Goal: Transaction & Acquisition: Purchase product/service

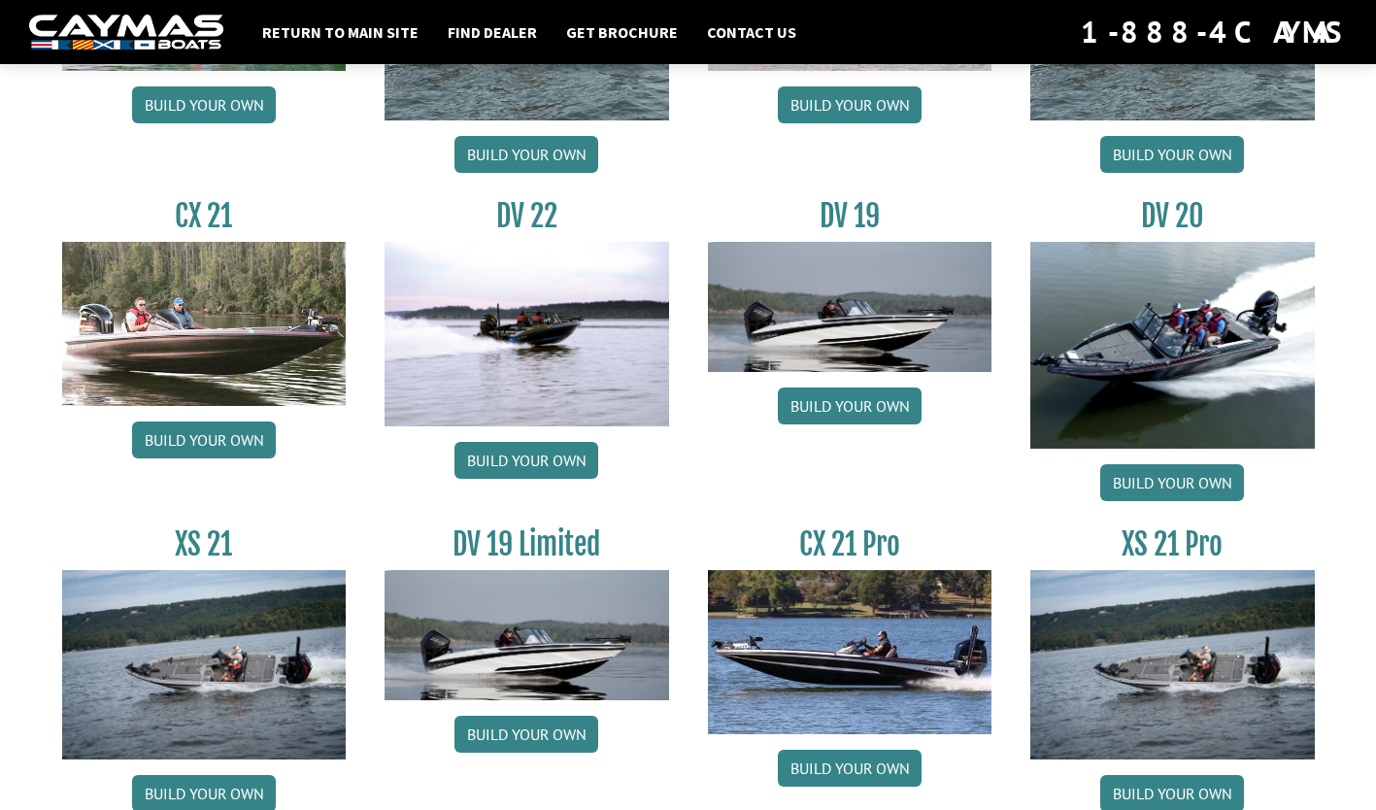
scroll to position [2286, 0]
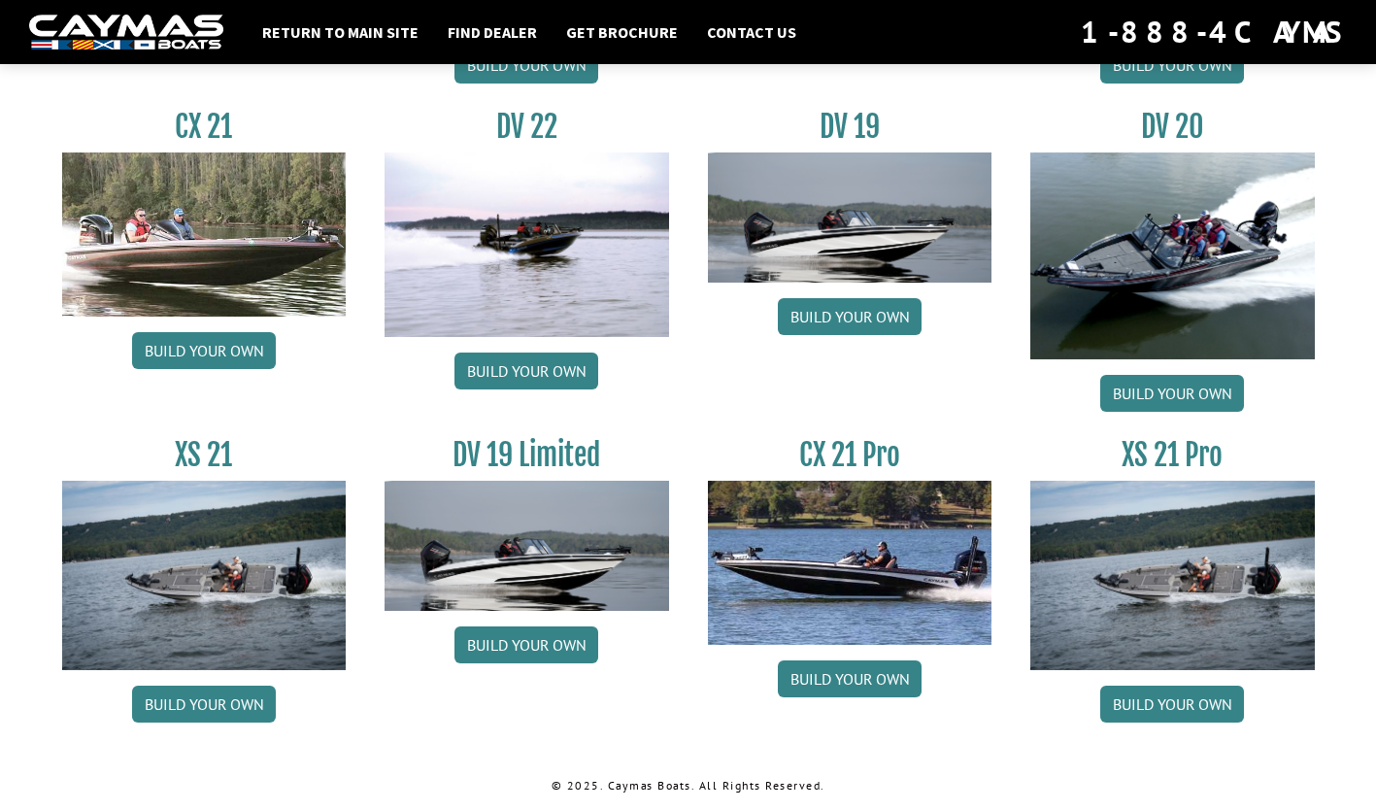
click at [1182, 696] on link "Build your own" at bounding box center [1172, 703] width 144 height 37
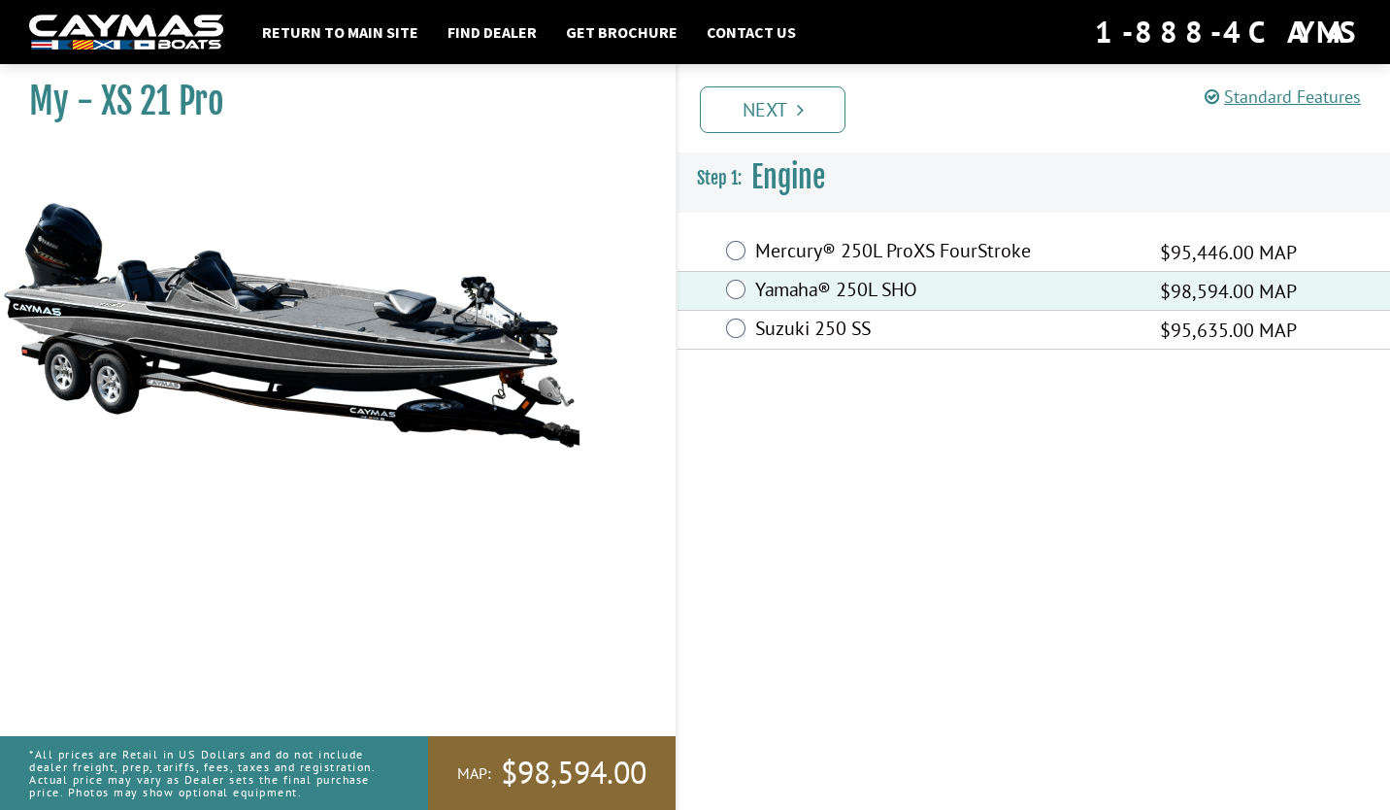
click at [762, 112] on link "Next" at bounding box center [773, 109] width 146 height 47
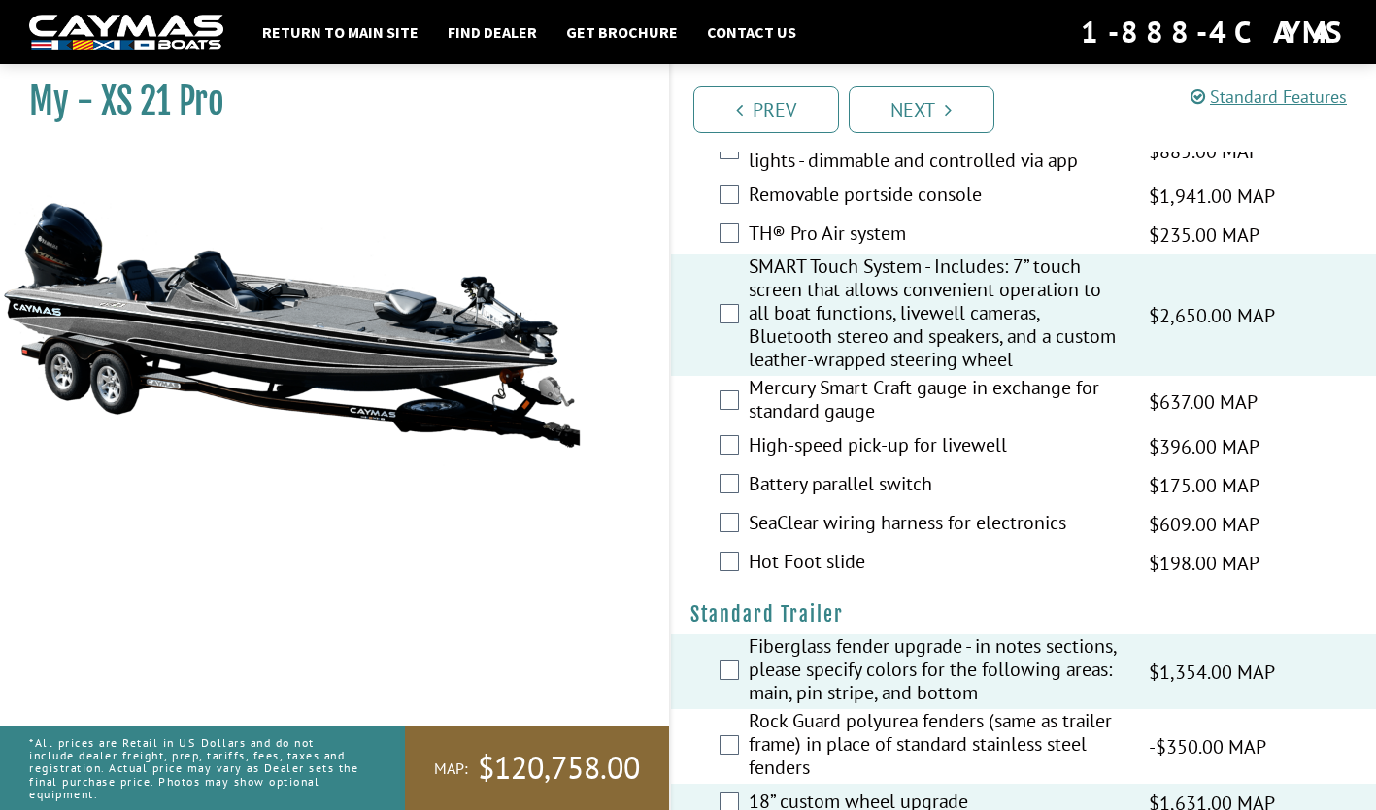
scroll to position [2519, 0]
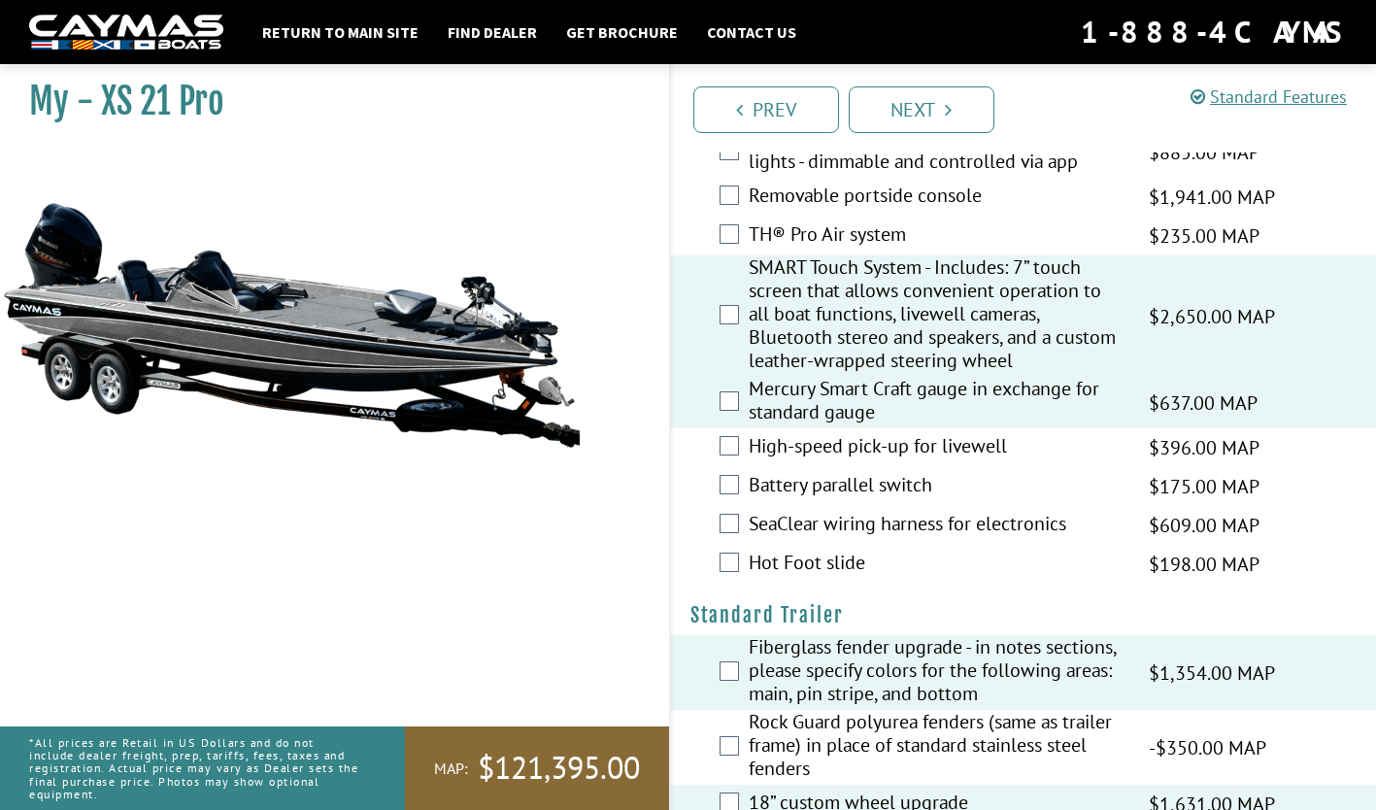
click at [736, 457] on div "High-speed pick-up for livewell $396.00 MAP $468.00 MSRP" at bounding box center [1024, 447] width 706 height 39
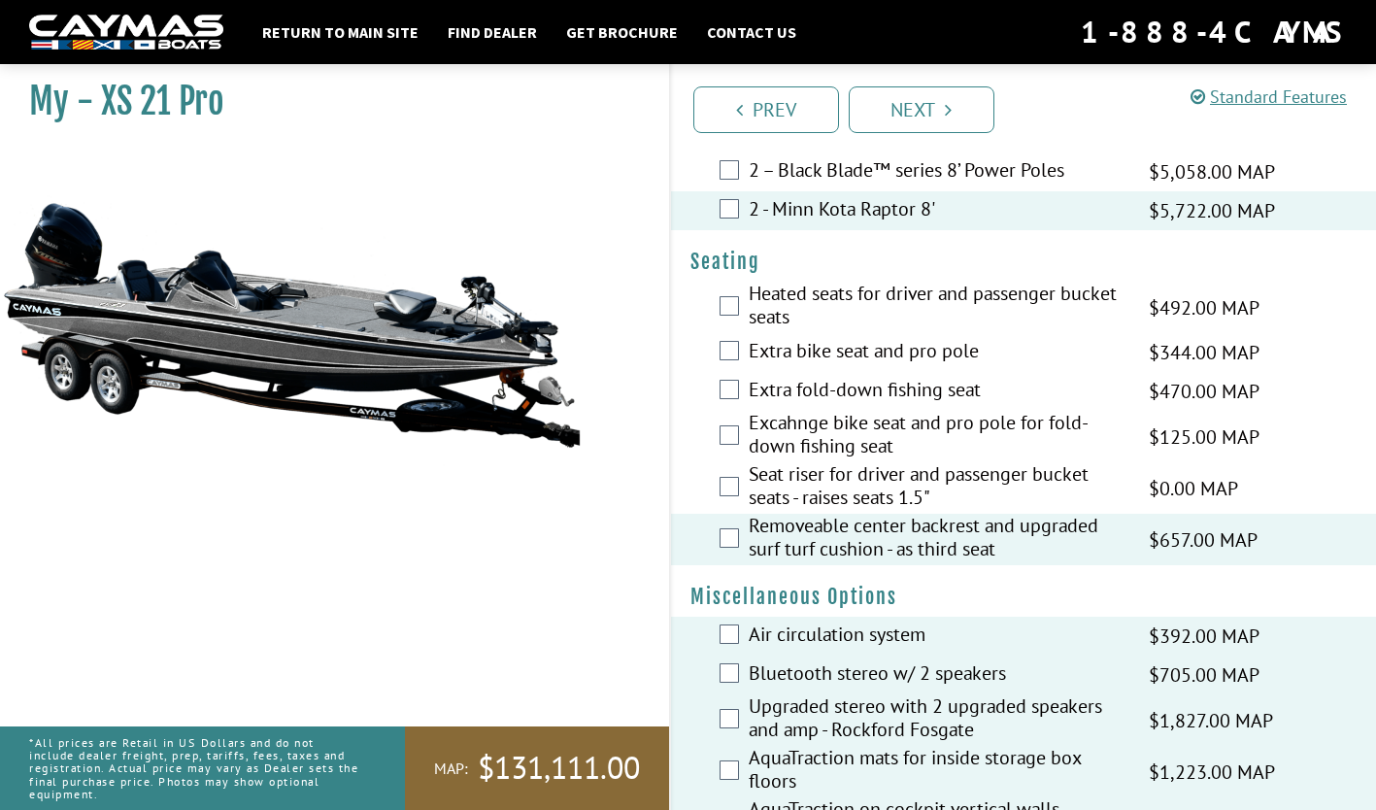
scroll to position [1758, 0]
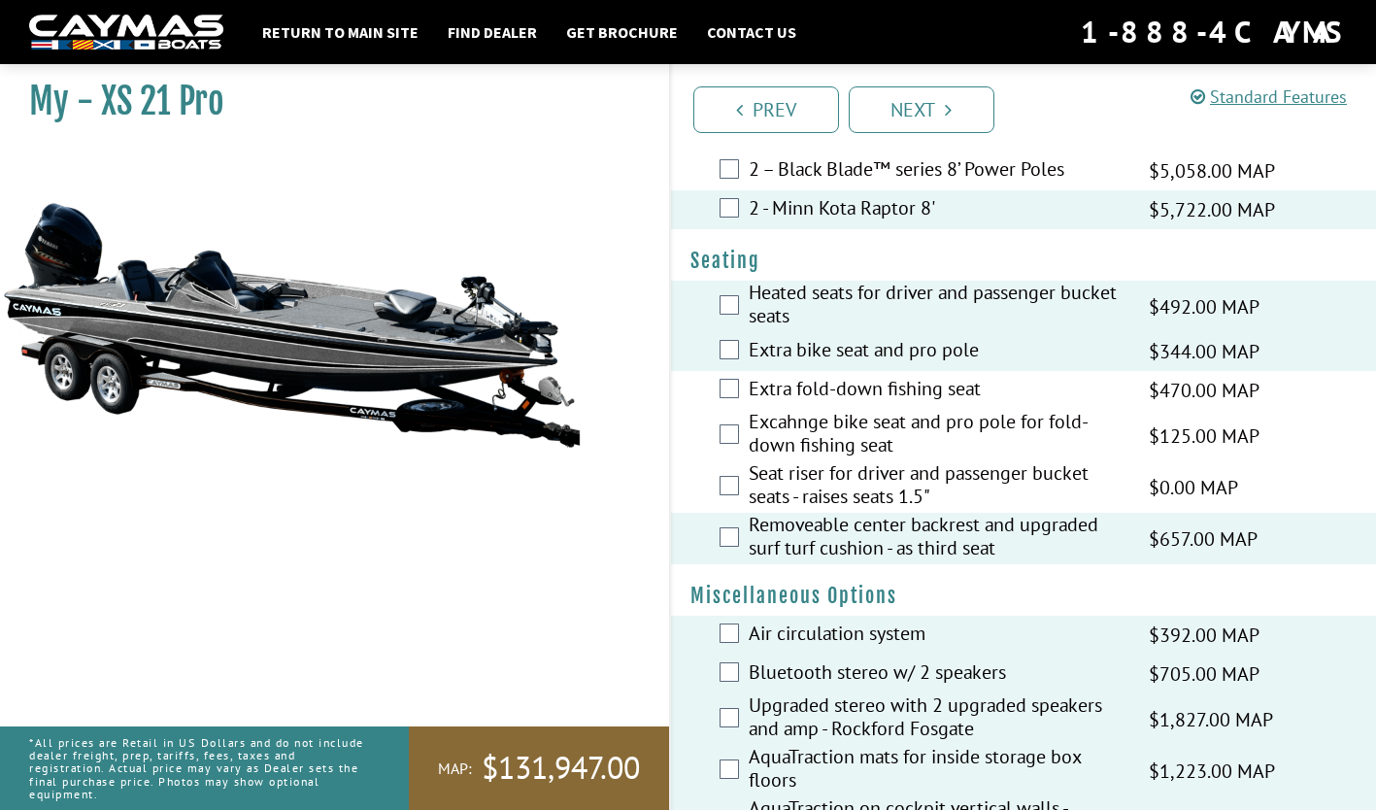
click at [733, 401] on div "Extra fold-down fishing seat $470.00 MAP $555.00 MSRP" at bounding box center [1024, 390] width 706 height 39
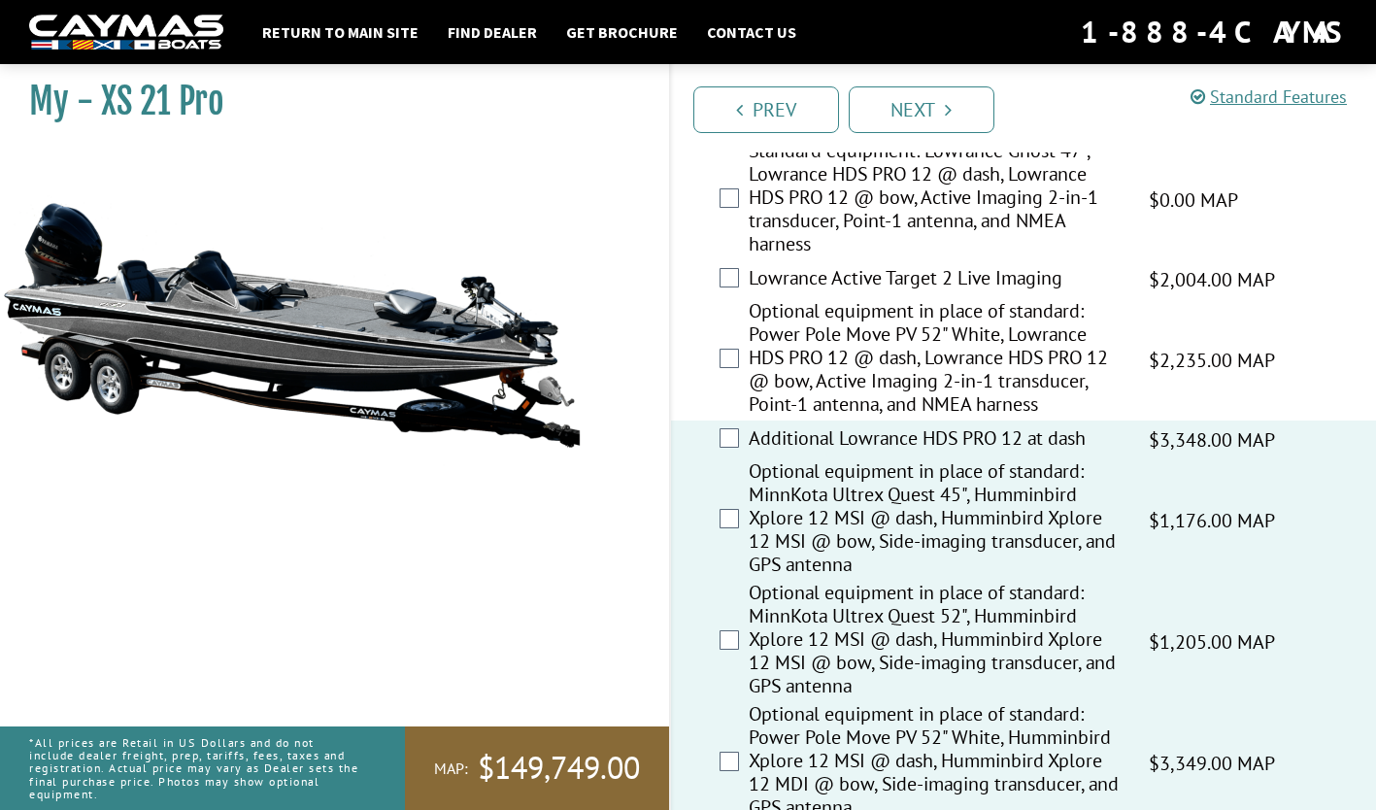
scroll to position [305, 0]
click at [727, 349] on div "Optional equipment in place of standard: Power Pole Move PV 52" White, Lowrance…" at bounding box center [1024, 360] width 706 height 121
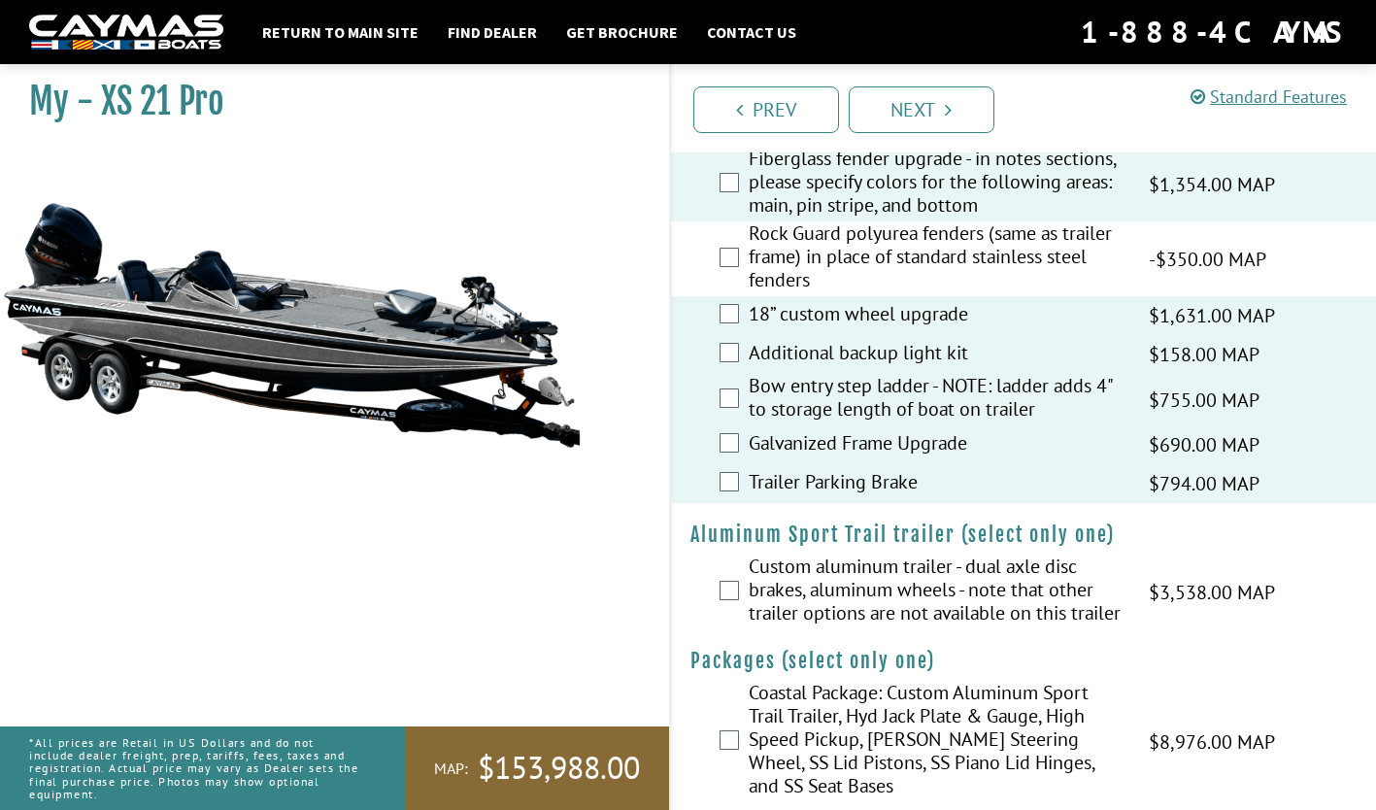
scroll to position [3060, 0]
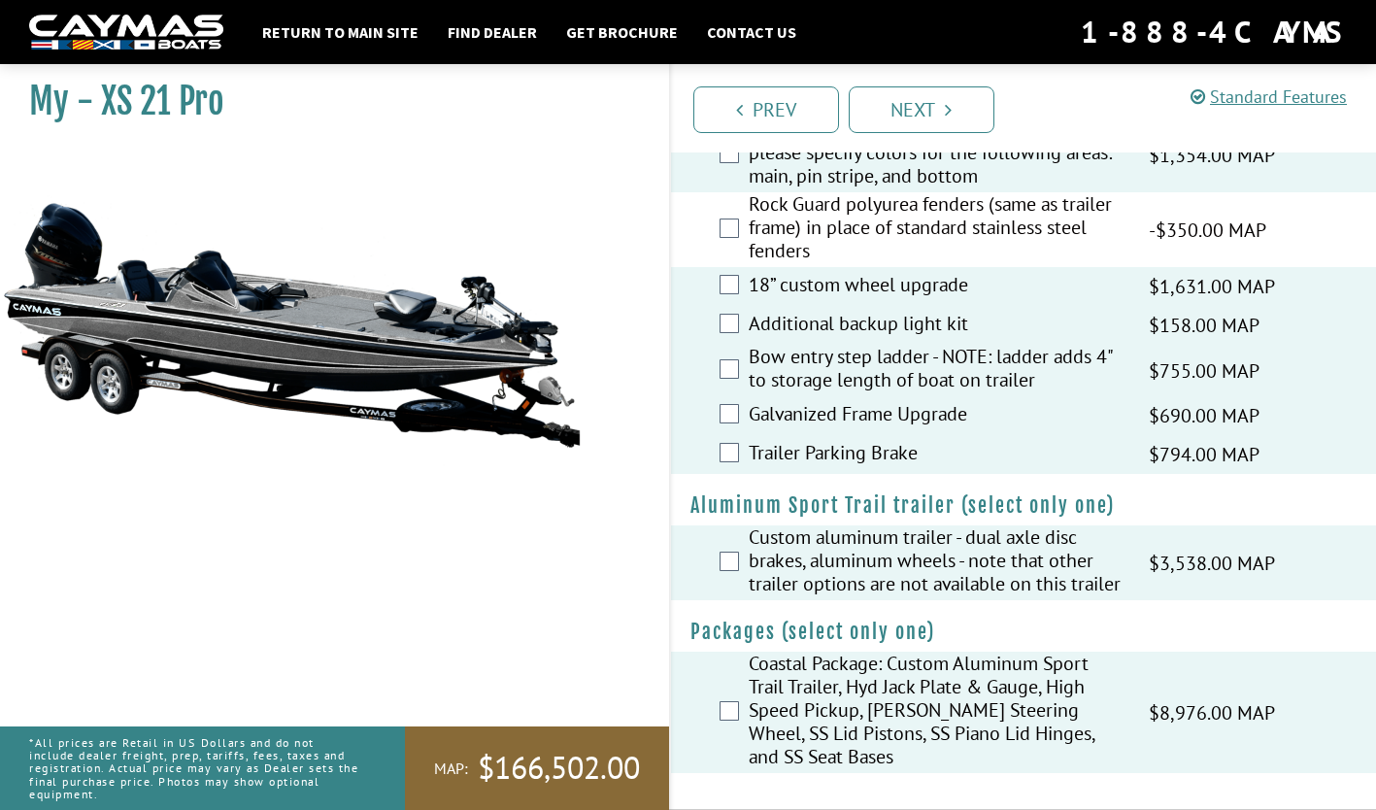
click at [936, 98] on link "Next" at bounding box center [922, 109] width 146 height 47
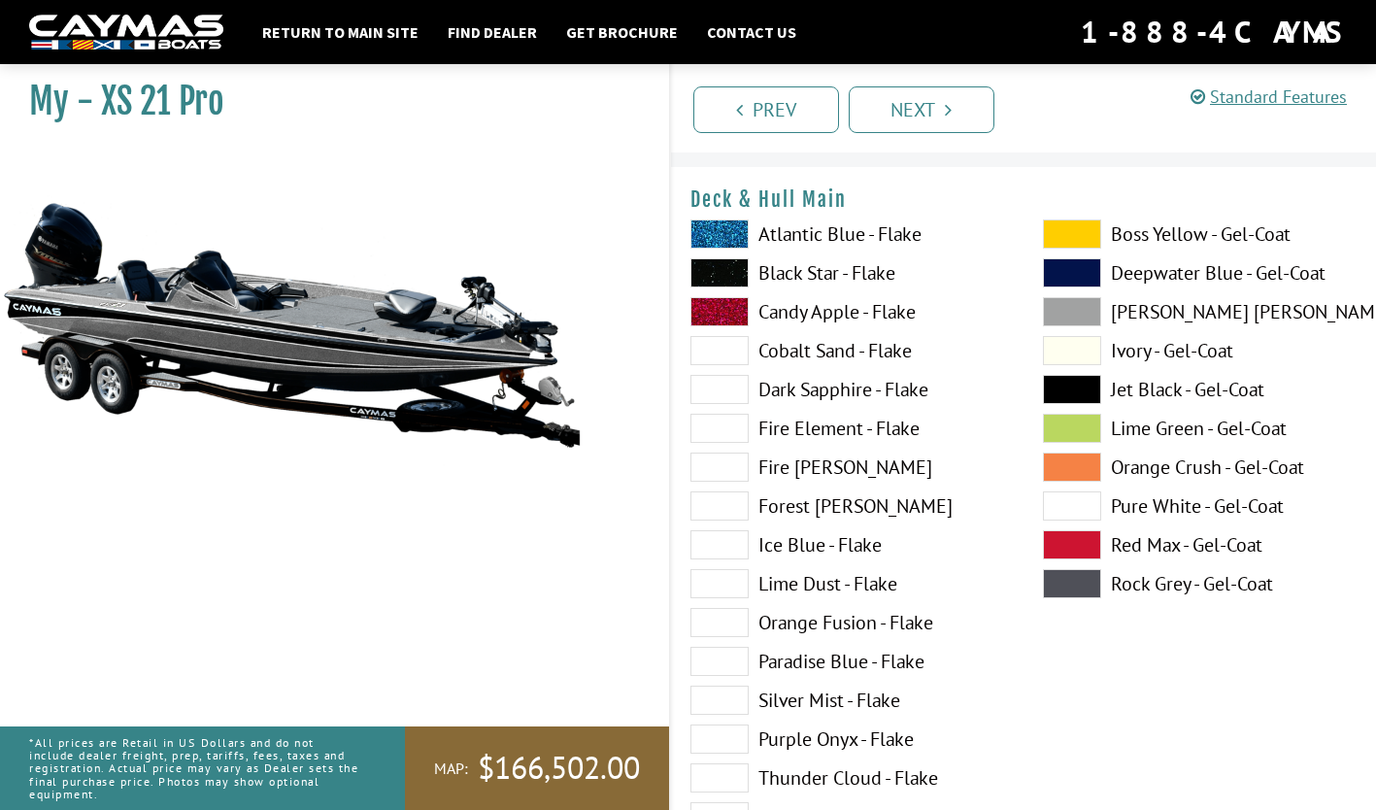
scroll to position [0, 0]
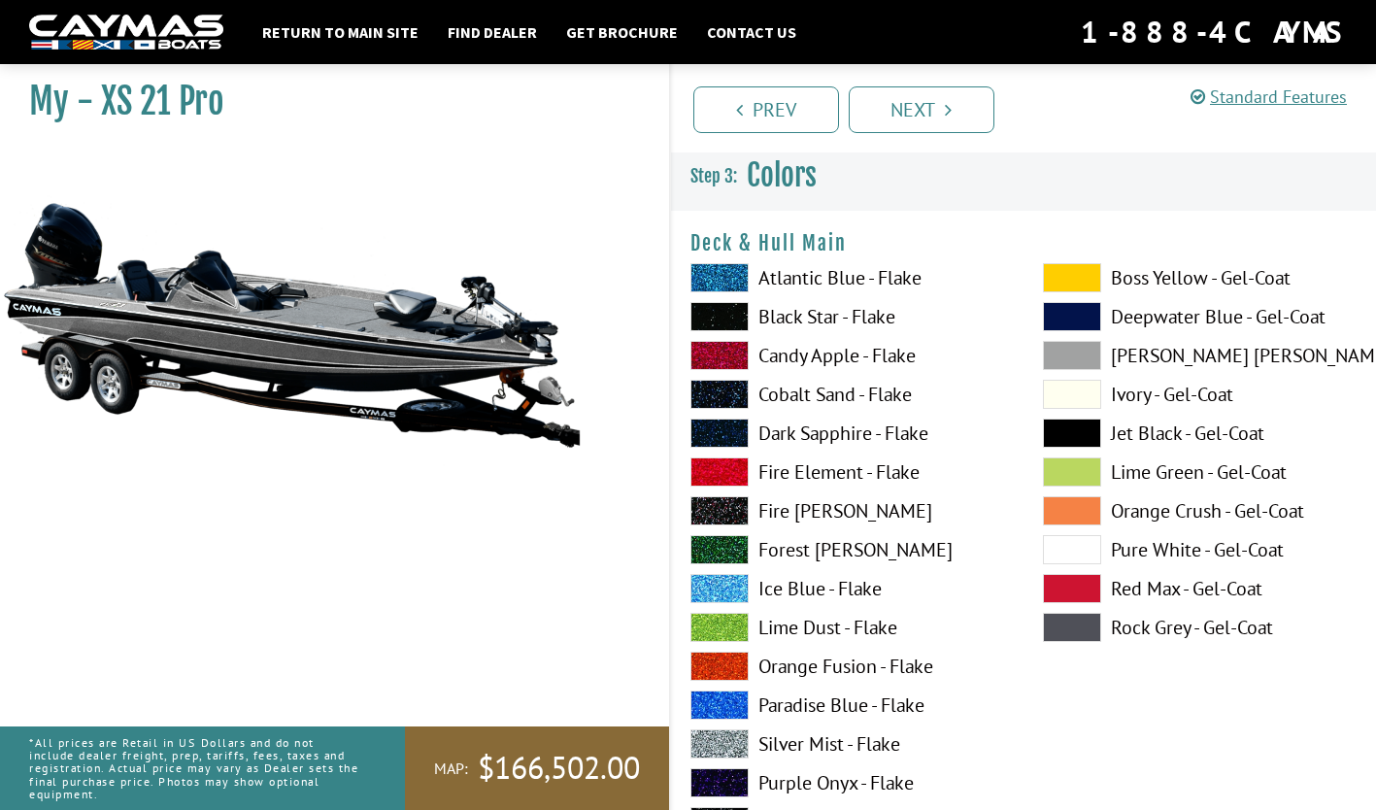
click at [785, 280] on label "Atlantic Blue - Flake" at bounding box center [847, 277] width 314 height 29
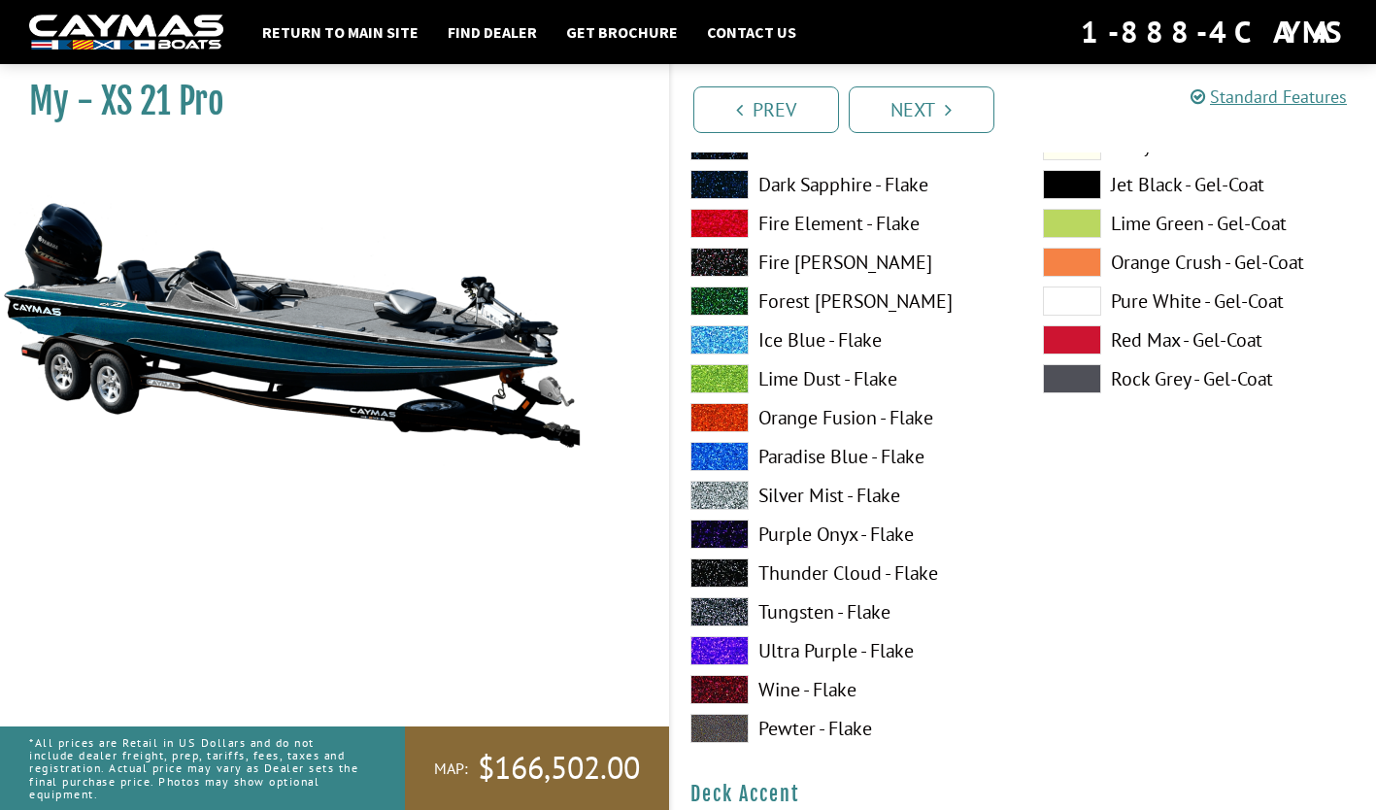
scroll to position [211, 0]
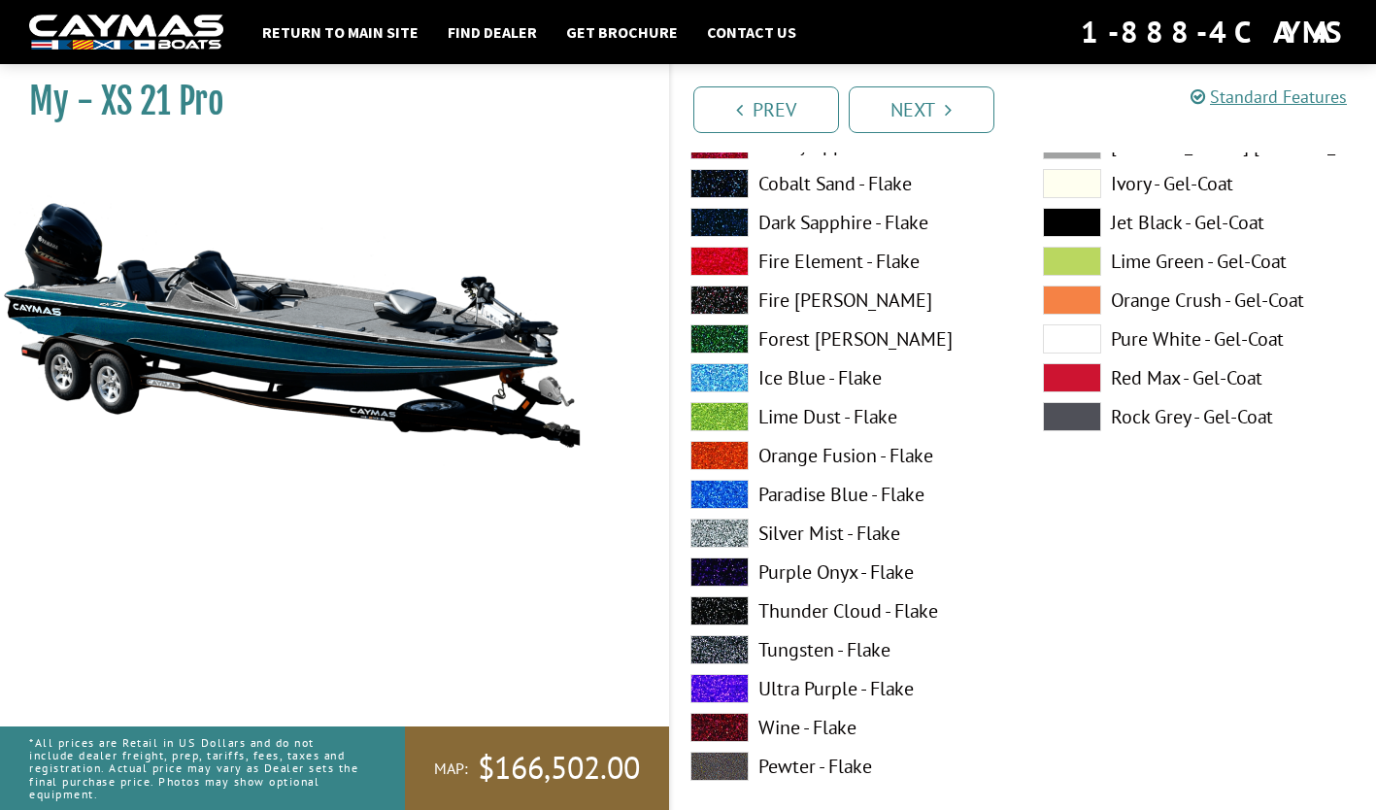
click at [789, 264] on label "Fire Element - Flake" at bounding box center [847, 261] width 314 height 29
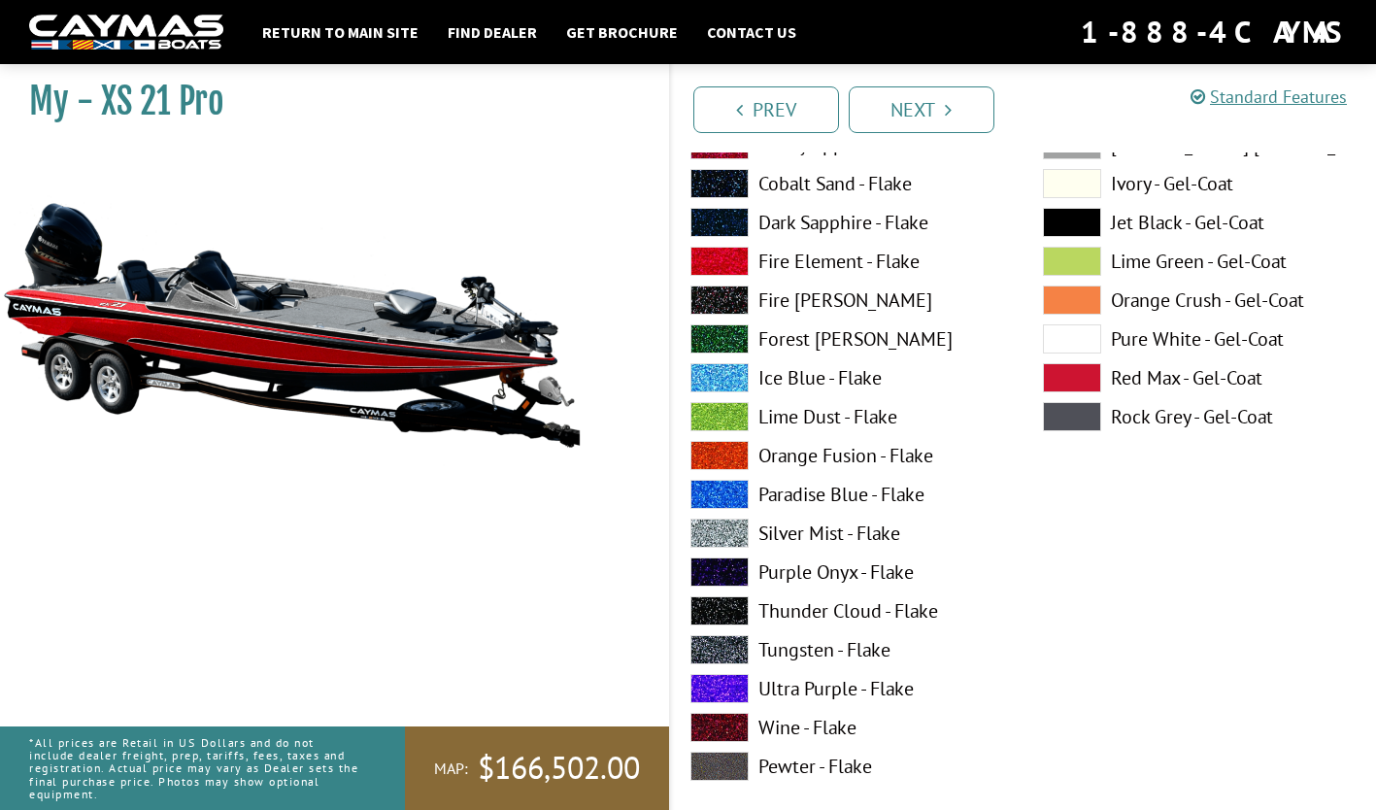
click at [796, 460] on label "Orange Fusion - Flake" at bounding box center [847, 455] width 314 height 29
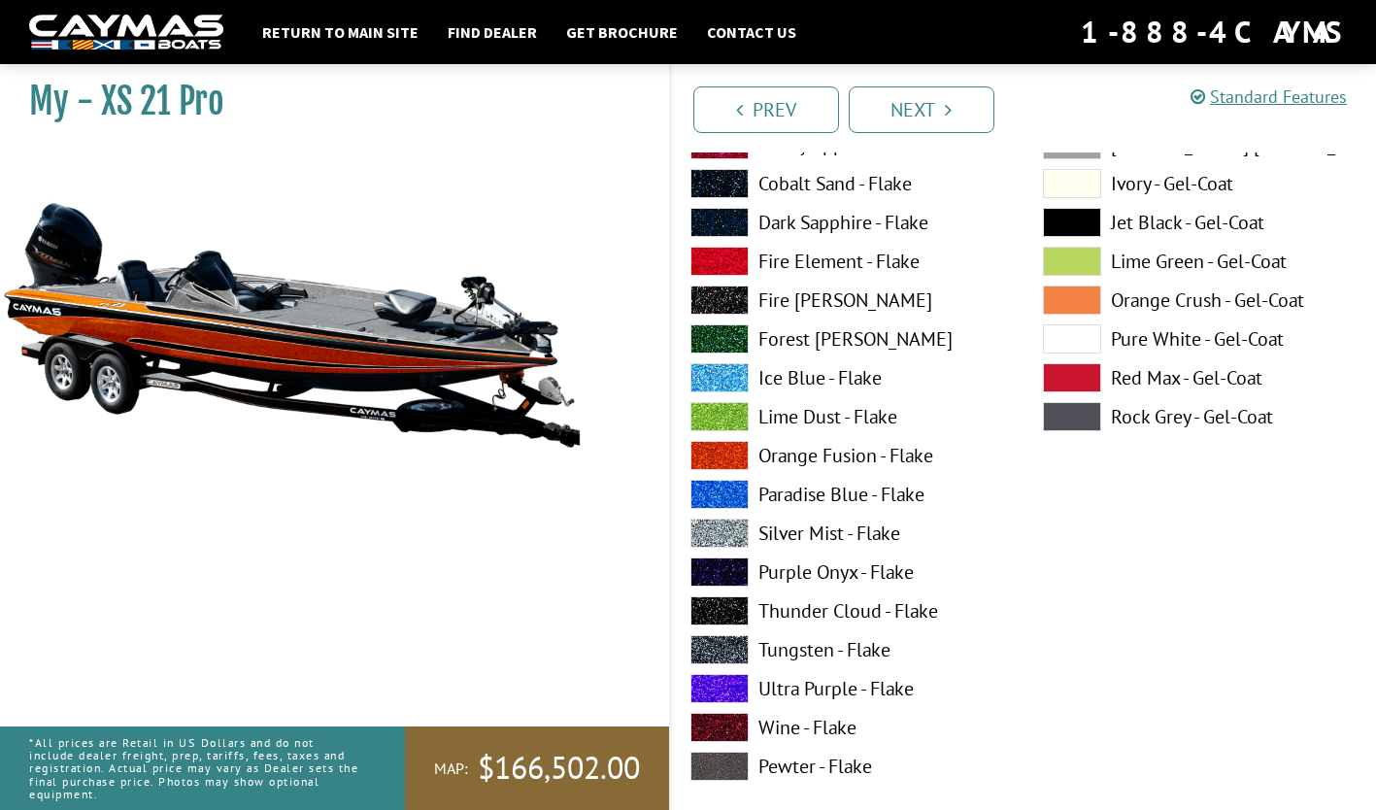
click at [785, 268] on label "Fire Element - Flake" at bounding box center [847, 261] width 314 height 29
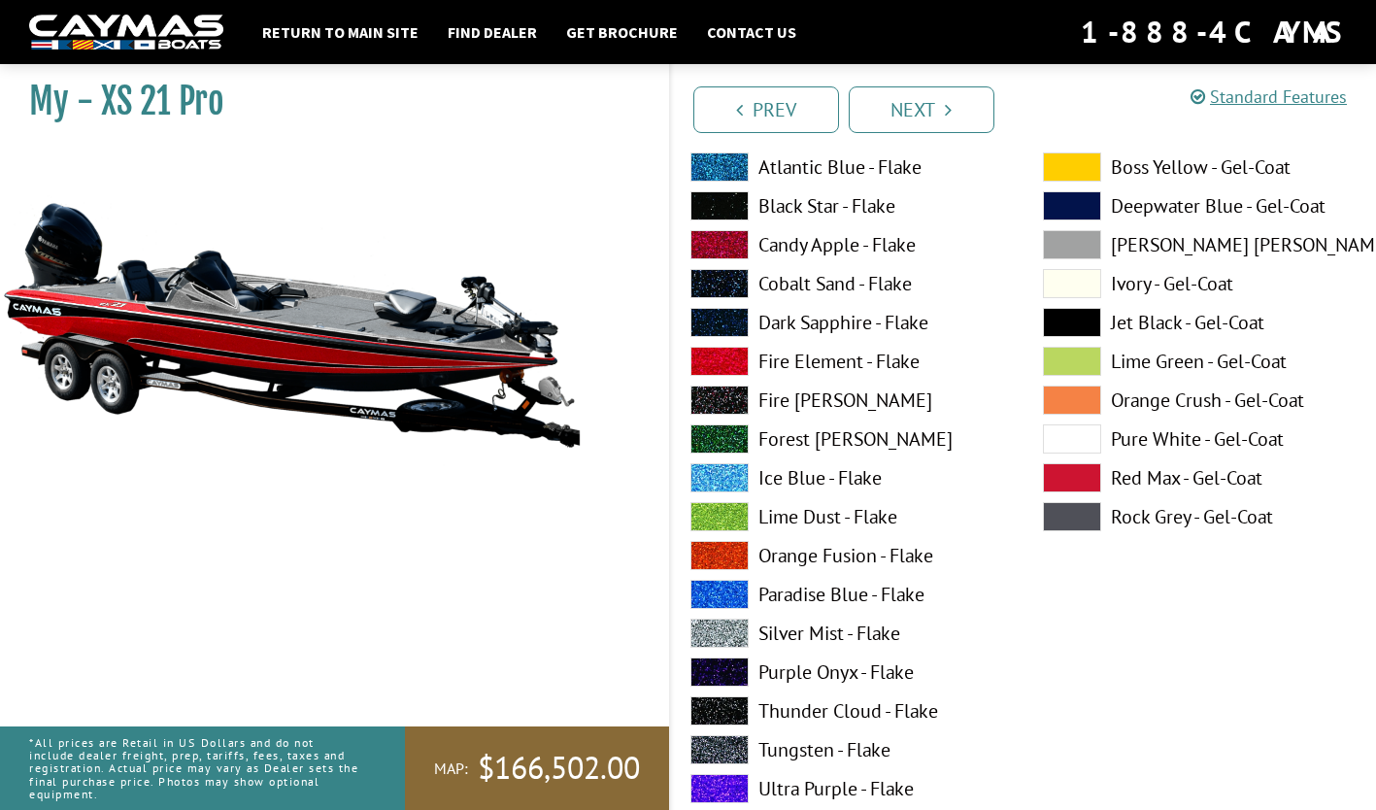
scroll to position [131, 0]
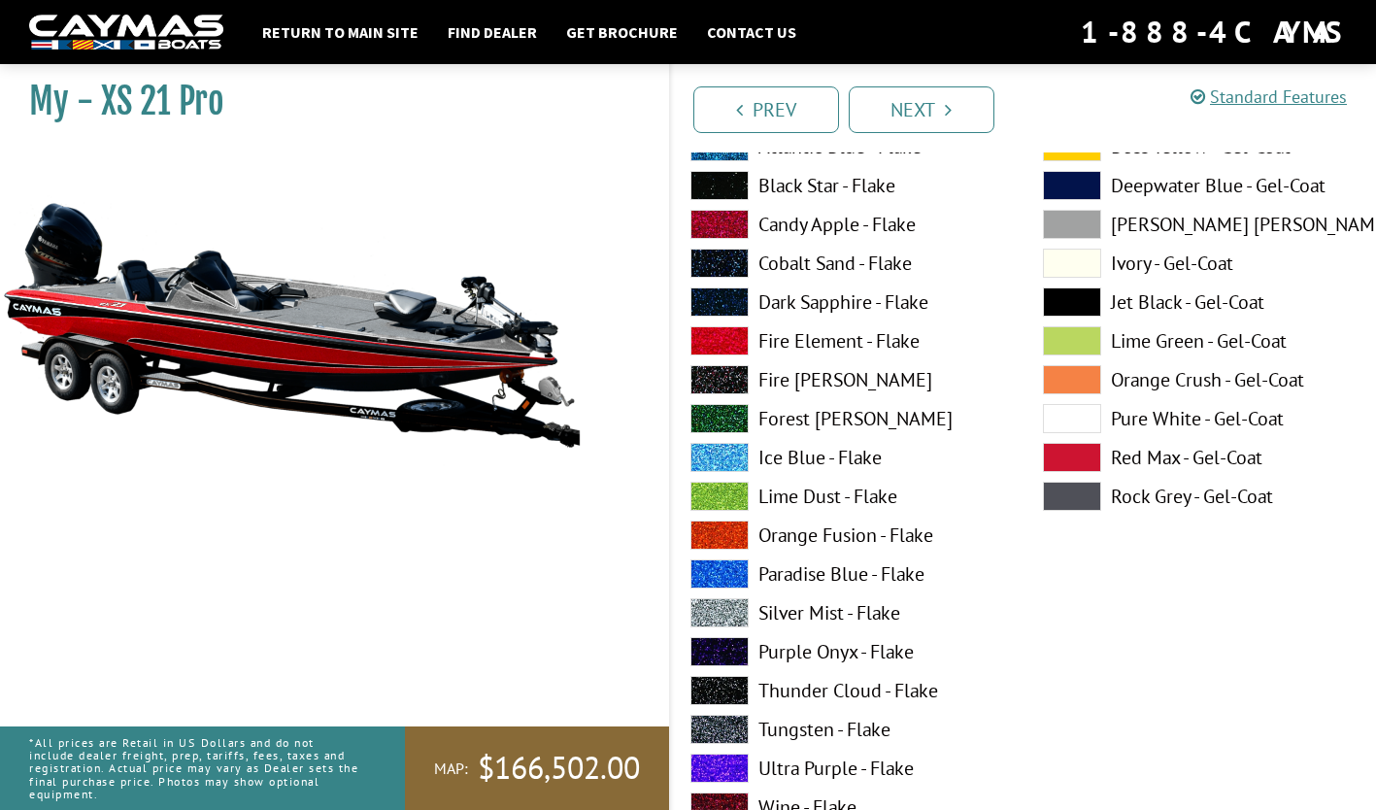
click at [776, 224] on label "Candy Apple - Flake" at bounding box center [847, 224] width 314 height 29
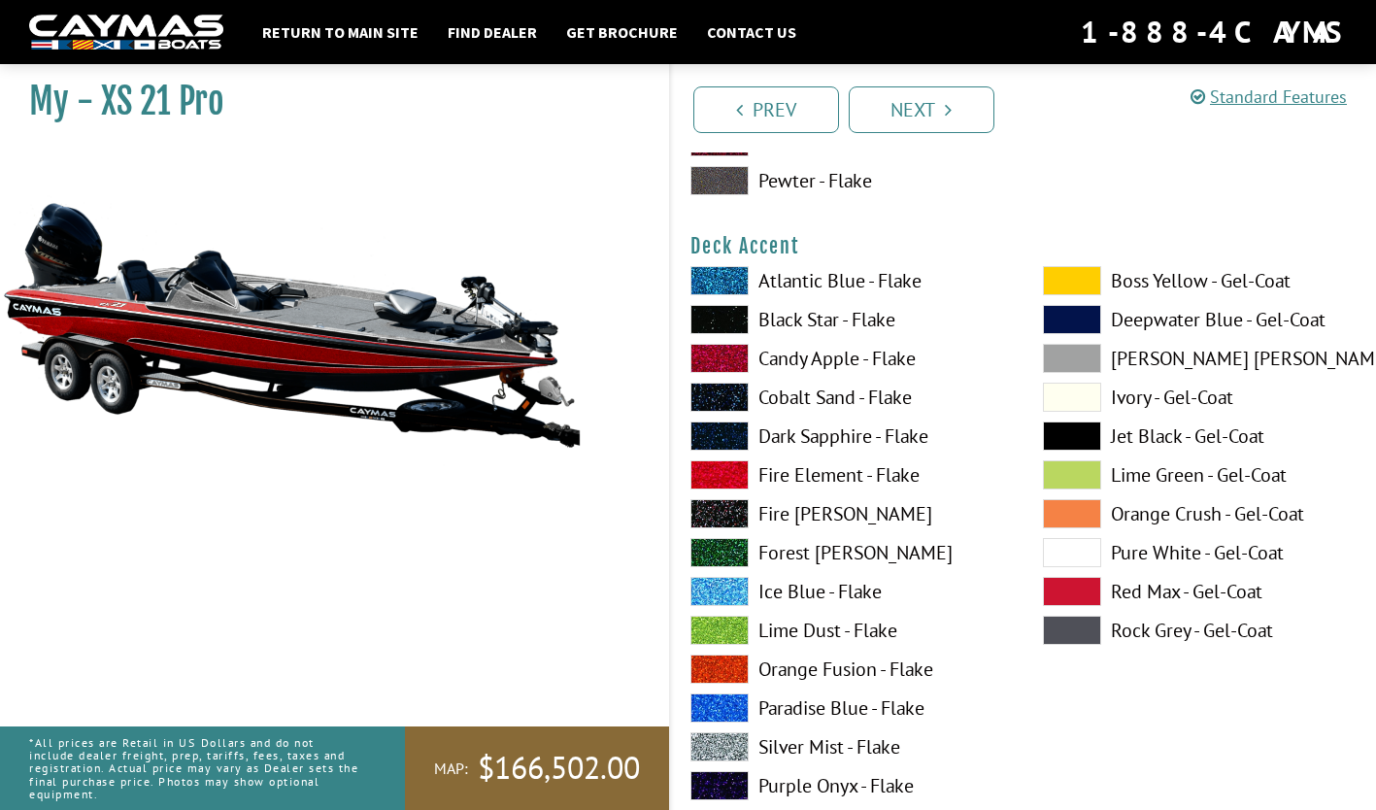
scroll to position [797, 0]
click at [811, 285] on label "Atlantic Blue - Flake" at bounding box center [847, 279] width 314 height 29
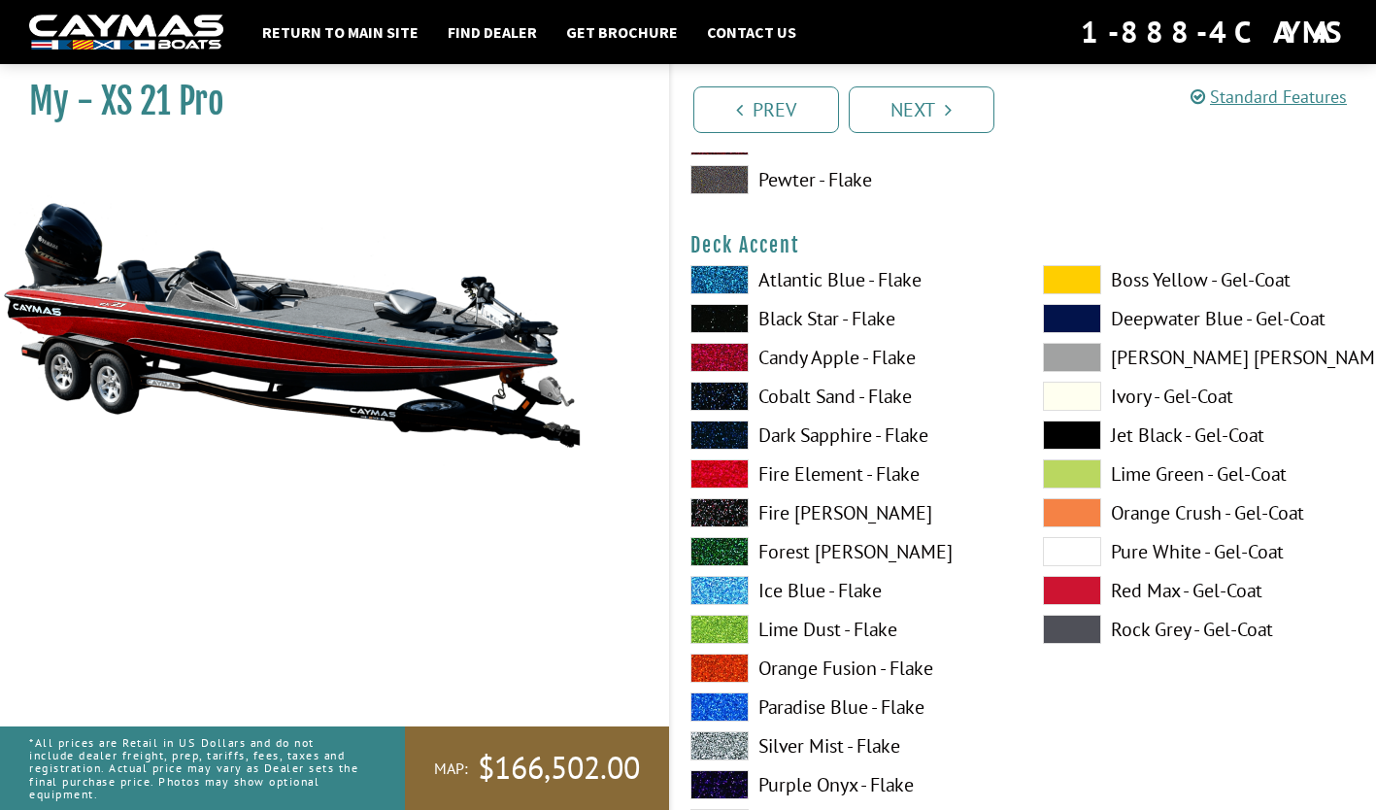
click at [806, 366] on label "Candy Apple - Flake" at bounding box center [847, 357] width 314 height 29
click at [798, 314] on label "Black Star - Flake" at bounding box center [847, 318] width 314 height 29
click at [796, 362] on label "Candy Apple - Flake" at bounding box center [847, 357] width 314 height 29
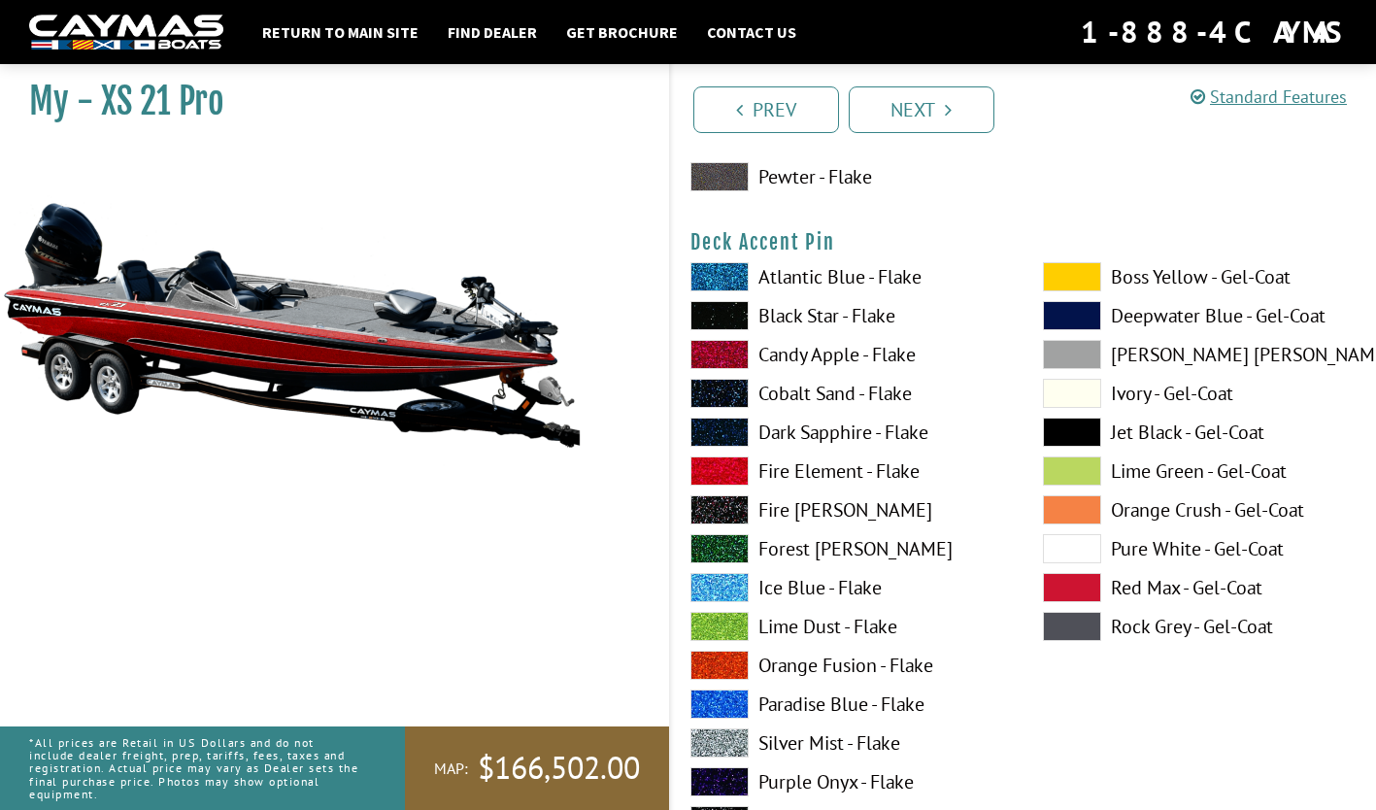
scroll to position [1600, 0]
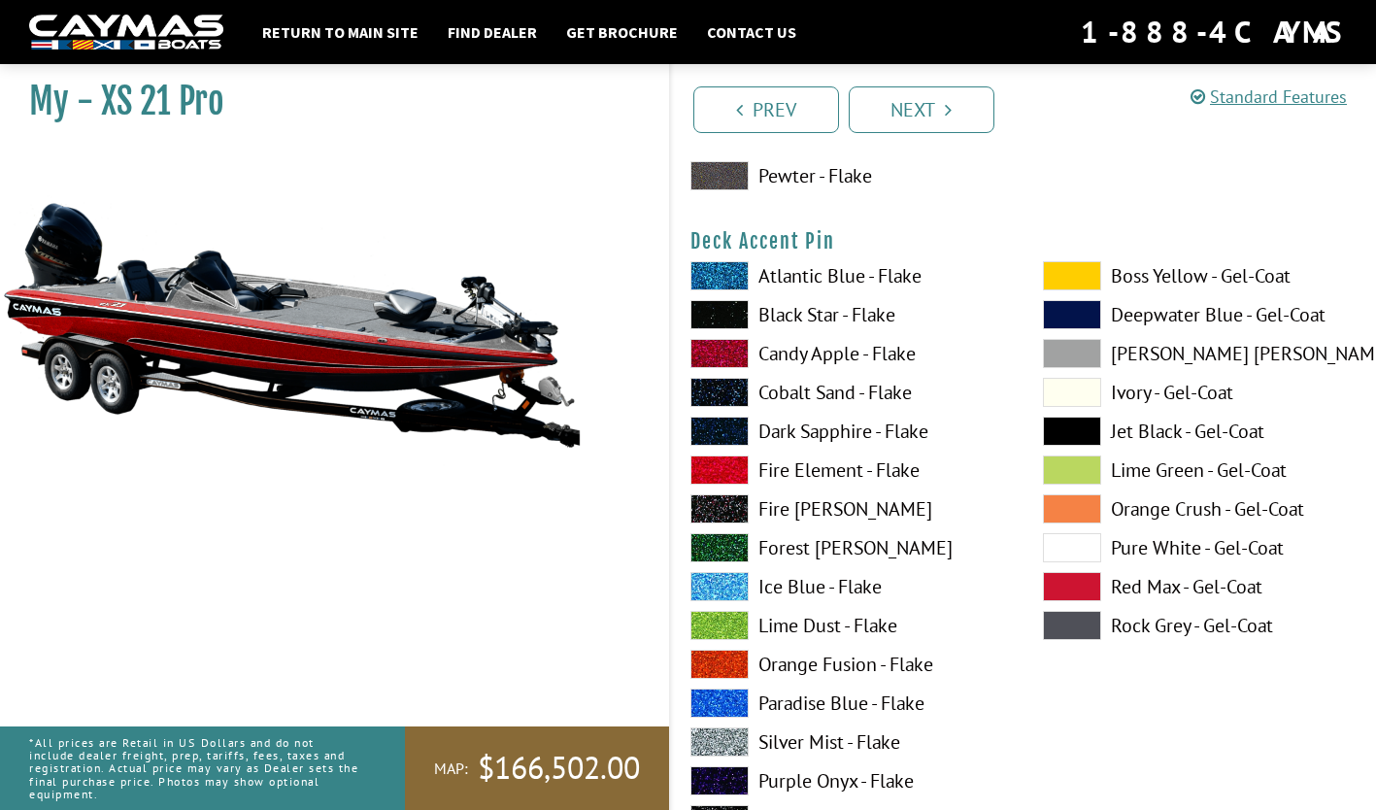
click at [782, 279] on label "Atlantic Blue - Flake" at bounding box center [847, 275] width 314 height 29
click at [785, 319] on label "Black Star - Flake" at bounding box center [847, 314] width 314 height 29
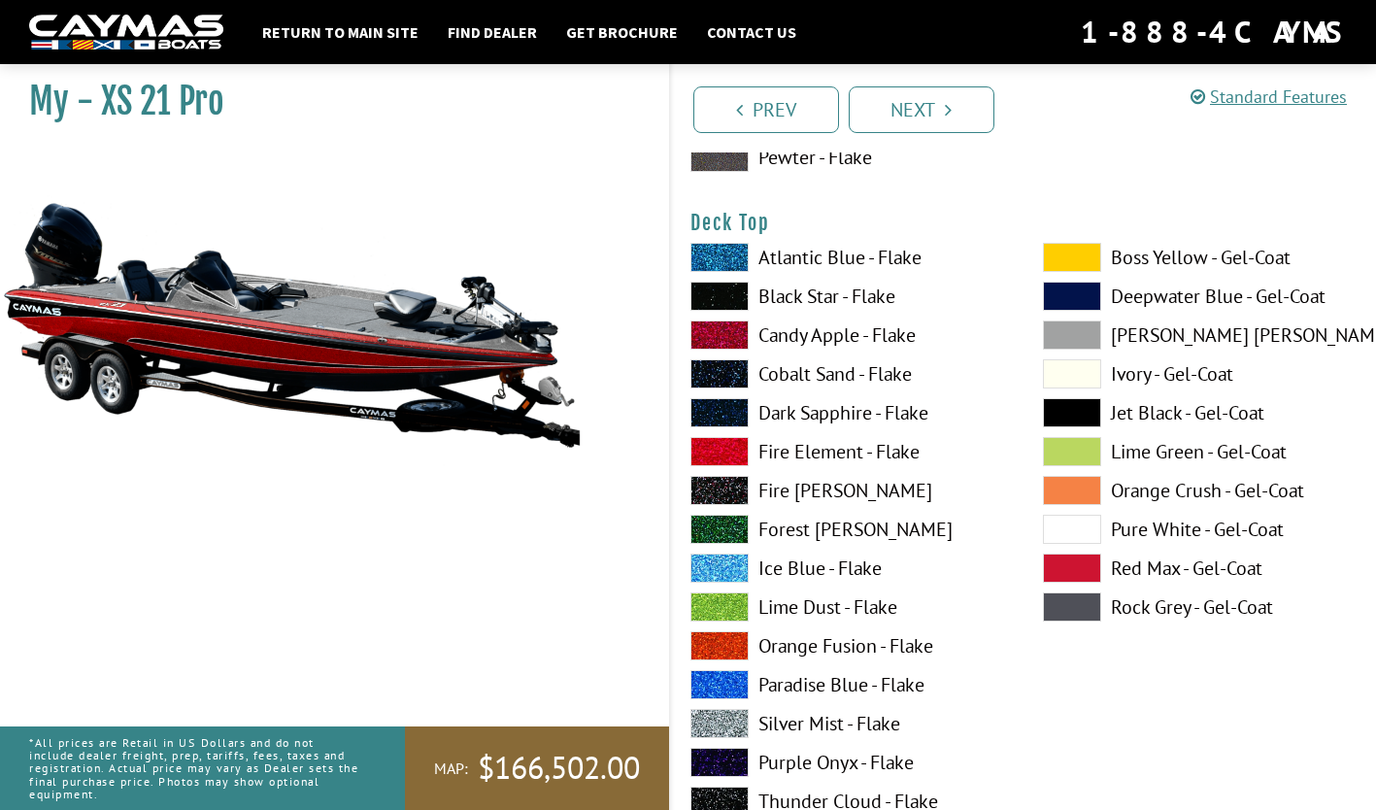
scroll to position [2419, 0]
click at [818, 291] on label "Black Star - Flake" at bounding box center [847, 295] width 314 height 29
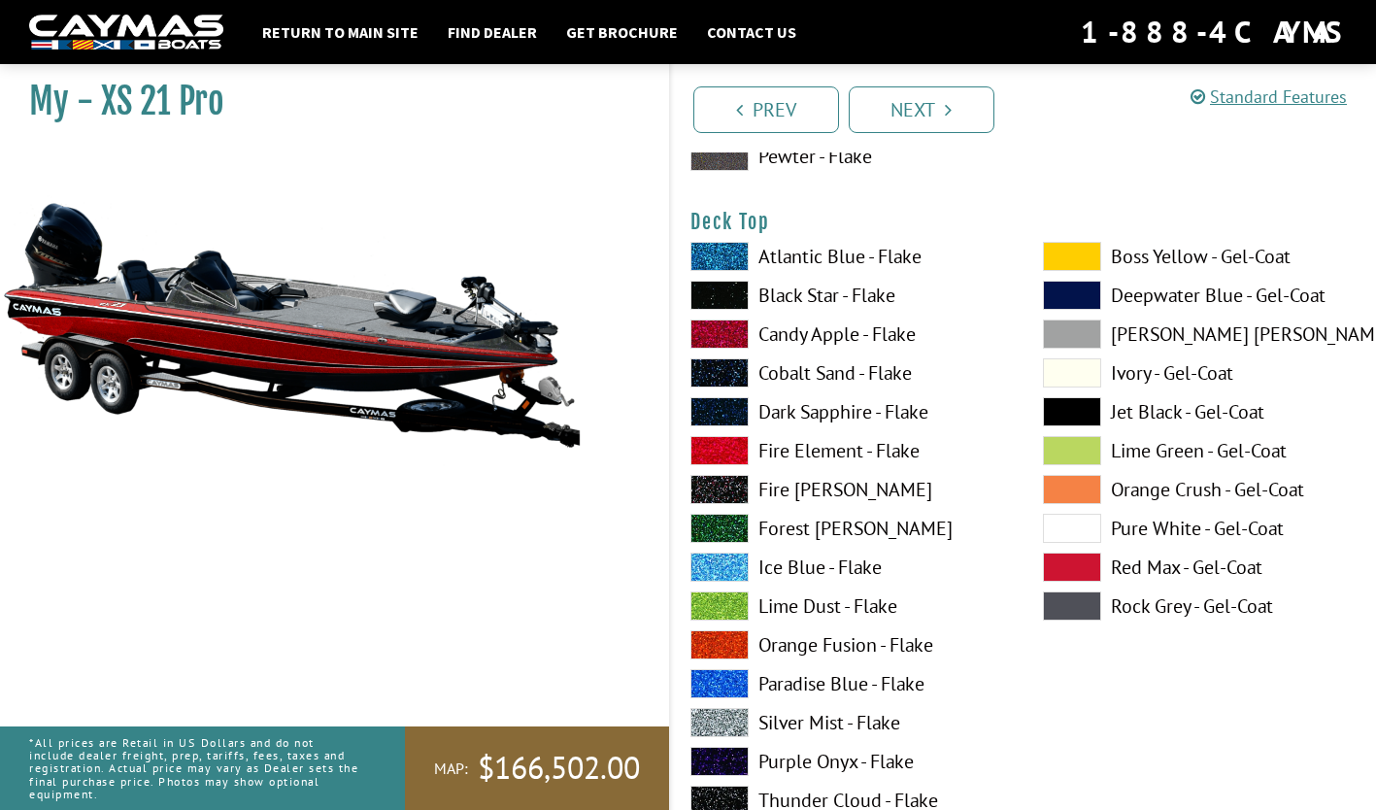
click at [818, 291] on label "Black Star - Flake" at bounding box center [847, 295] width 314 height 29
click at [796, 338] on label "Candy Apple - Flake" at bounding box center [847, 333] width 314 height 29
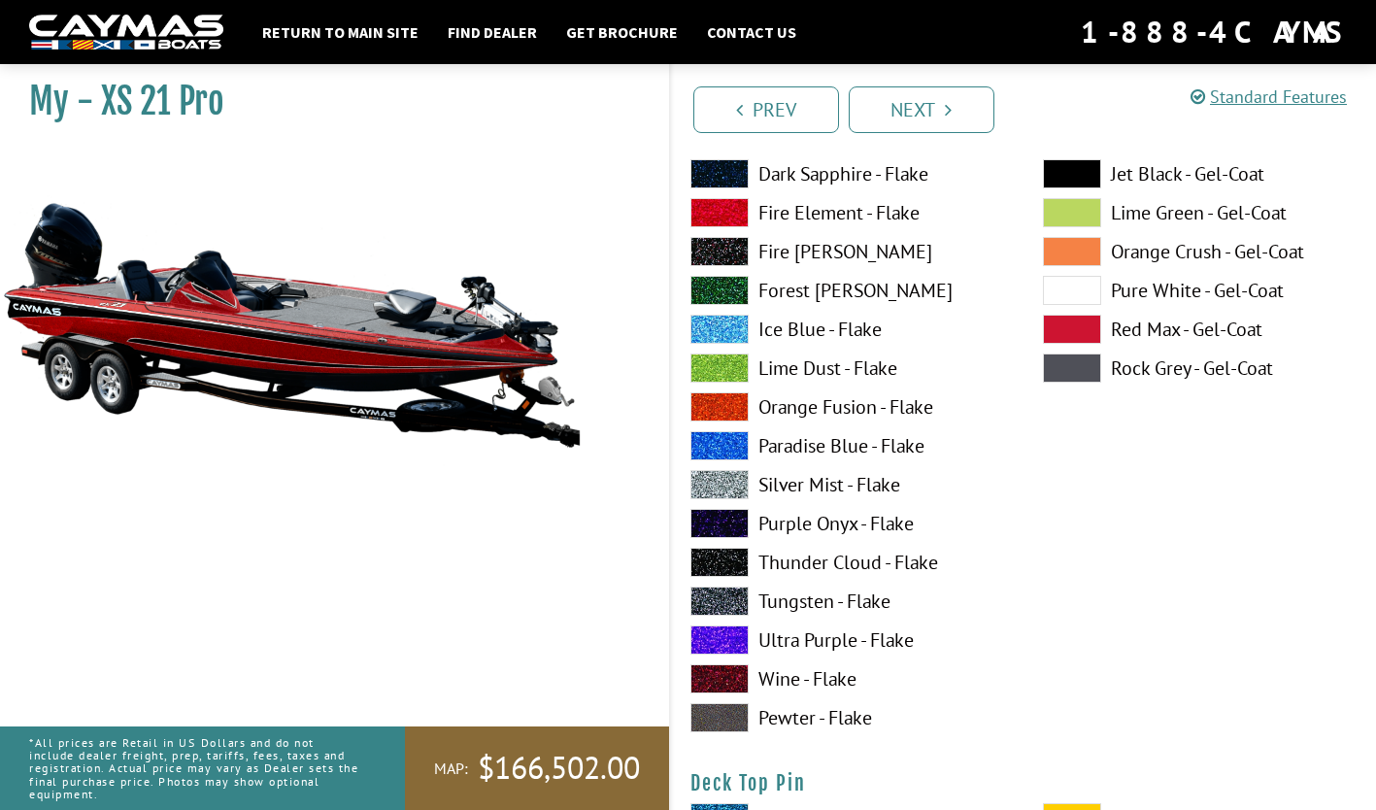
scroll to position [2657, 0]
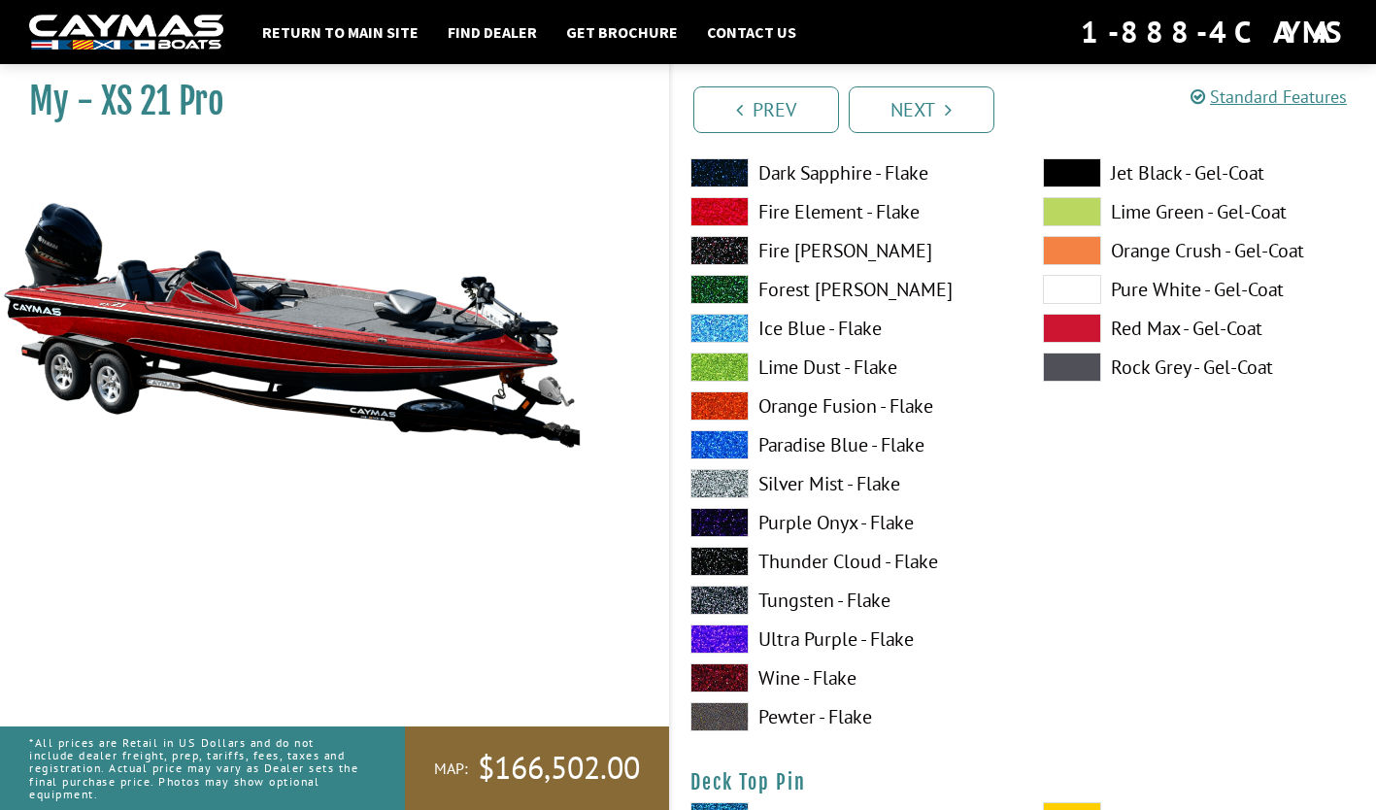
click at [799, 484] on label "Silver Mist - Flake" at bounding box center [847, 483] width 314 height 29
click at [775, 639] on label "Ultra Purple - Flake" at bounding box center [847, 638] width 314 height 29
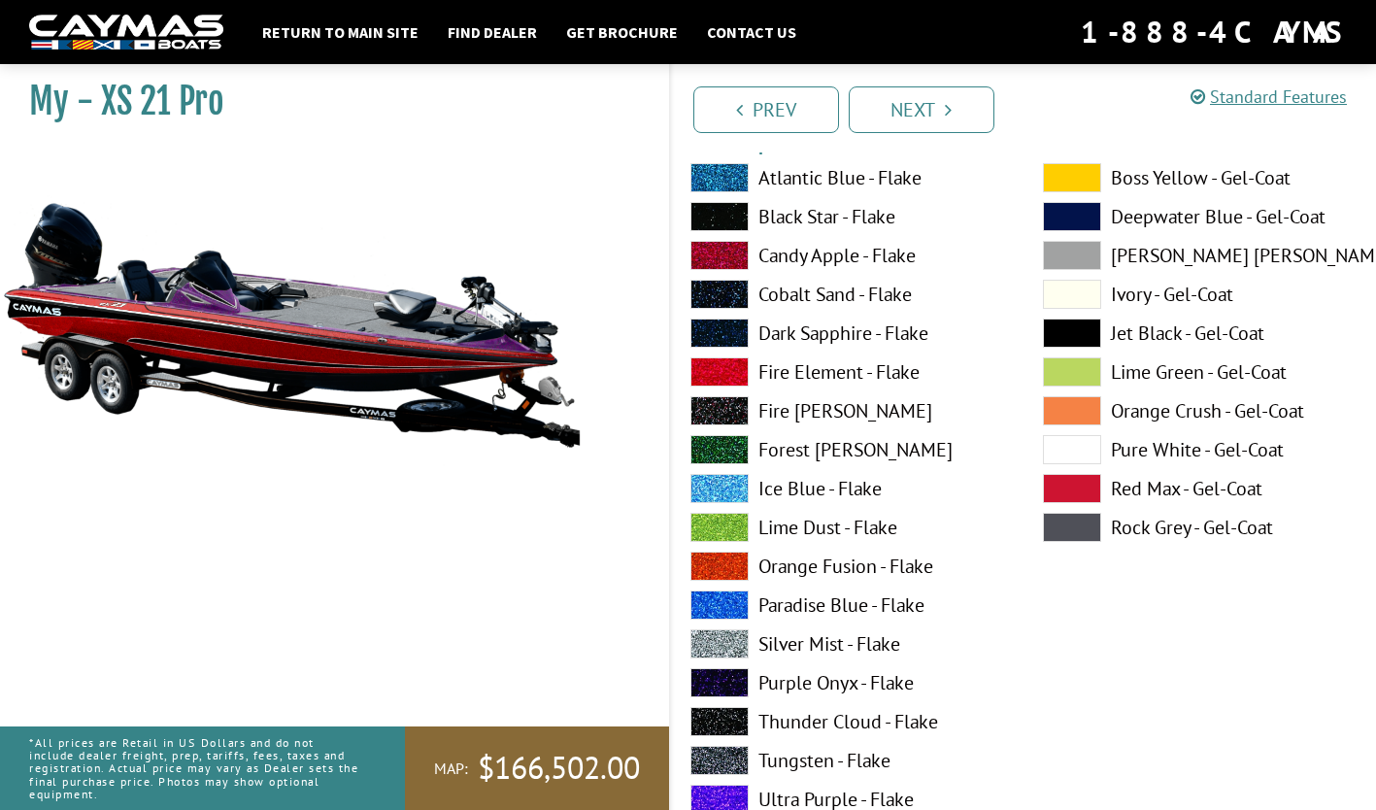
scroll to position [2496, 0]
click at [784, 451] on label "Forest [PERSON_NAME]" at bounding box center [847, 450] width 314 height 29
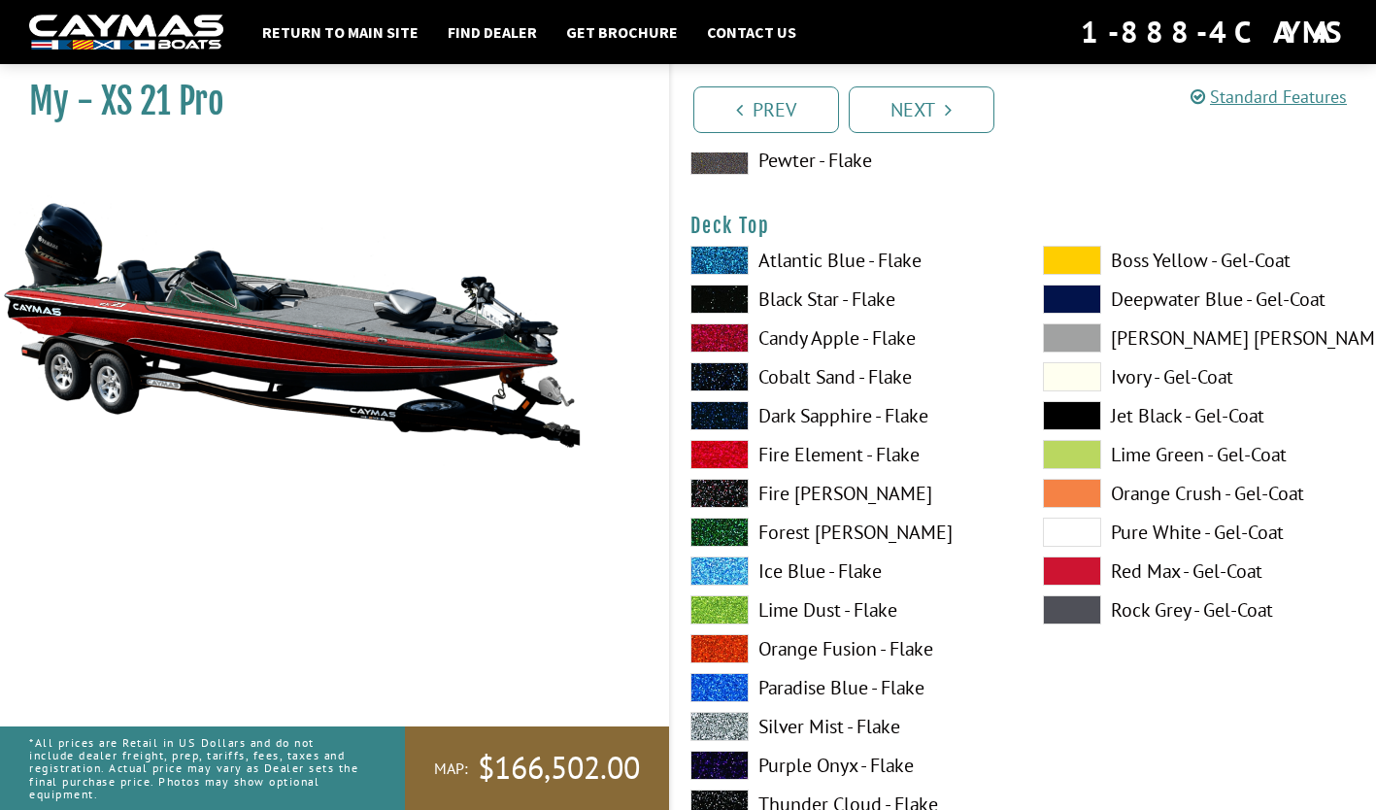
scroll to position [2411, 0]
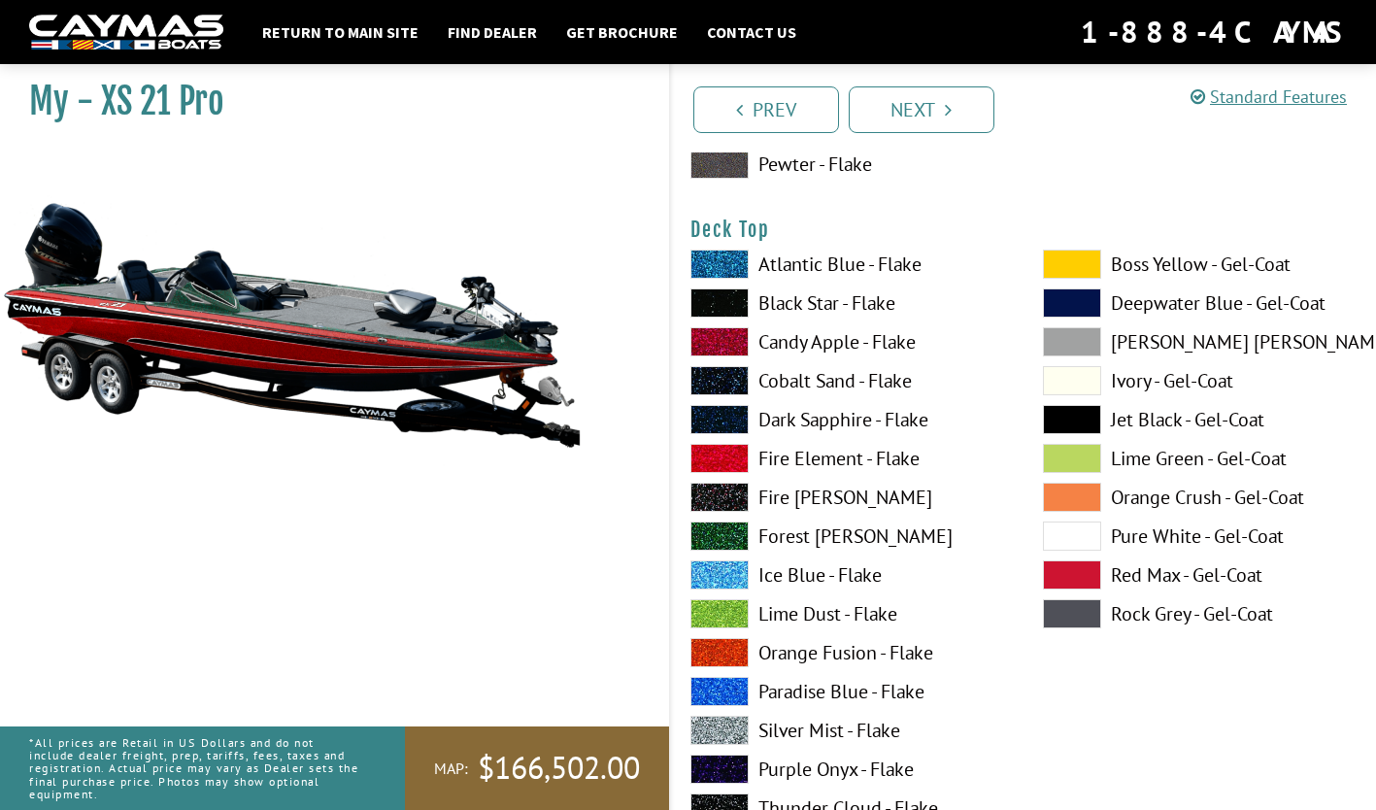
click at [791, 428] on label "Dark Sapphire - Flake" at bounding box center [847, 419] width 314 height 29
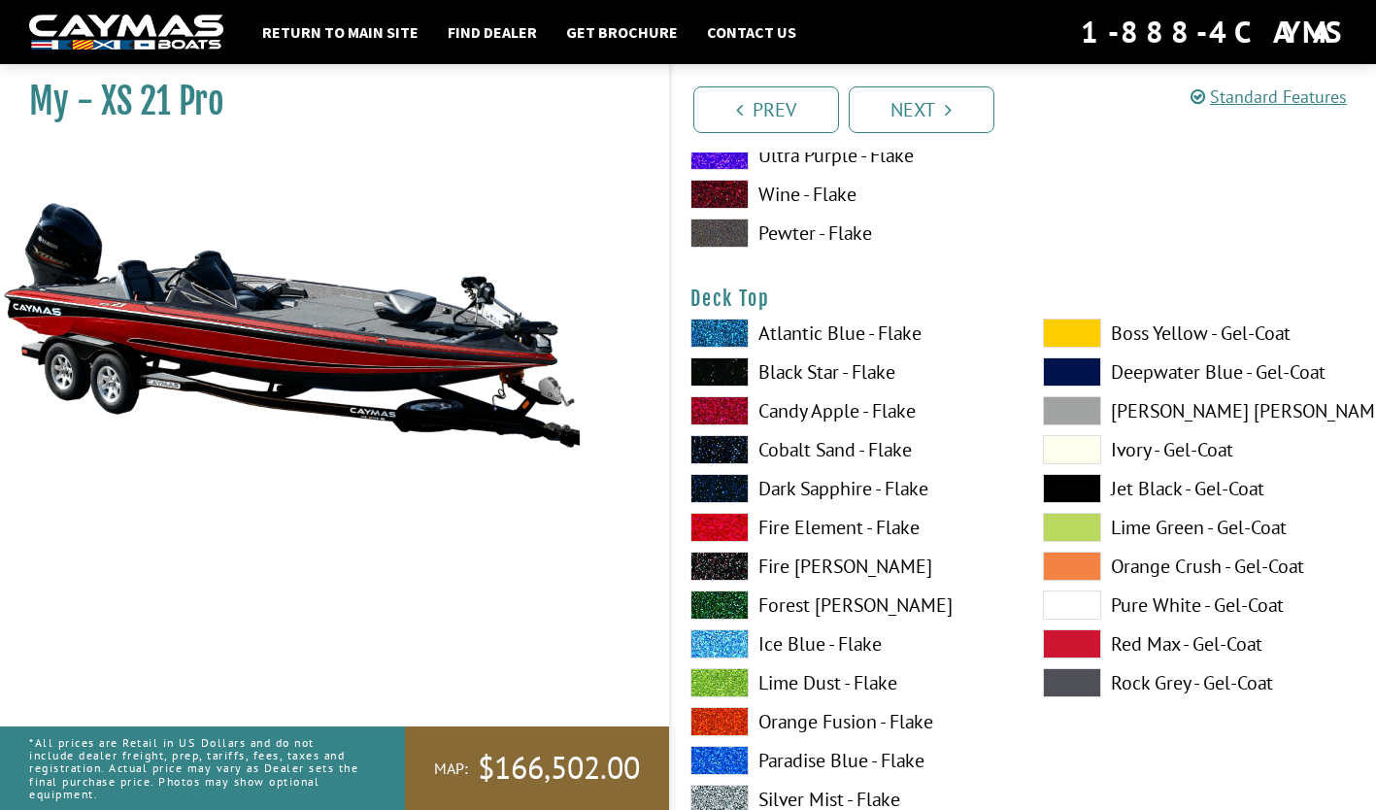
scroll to position [2319, 0]
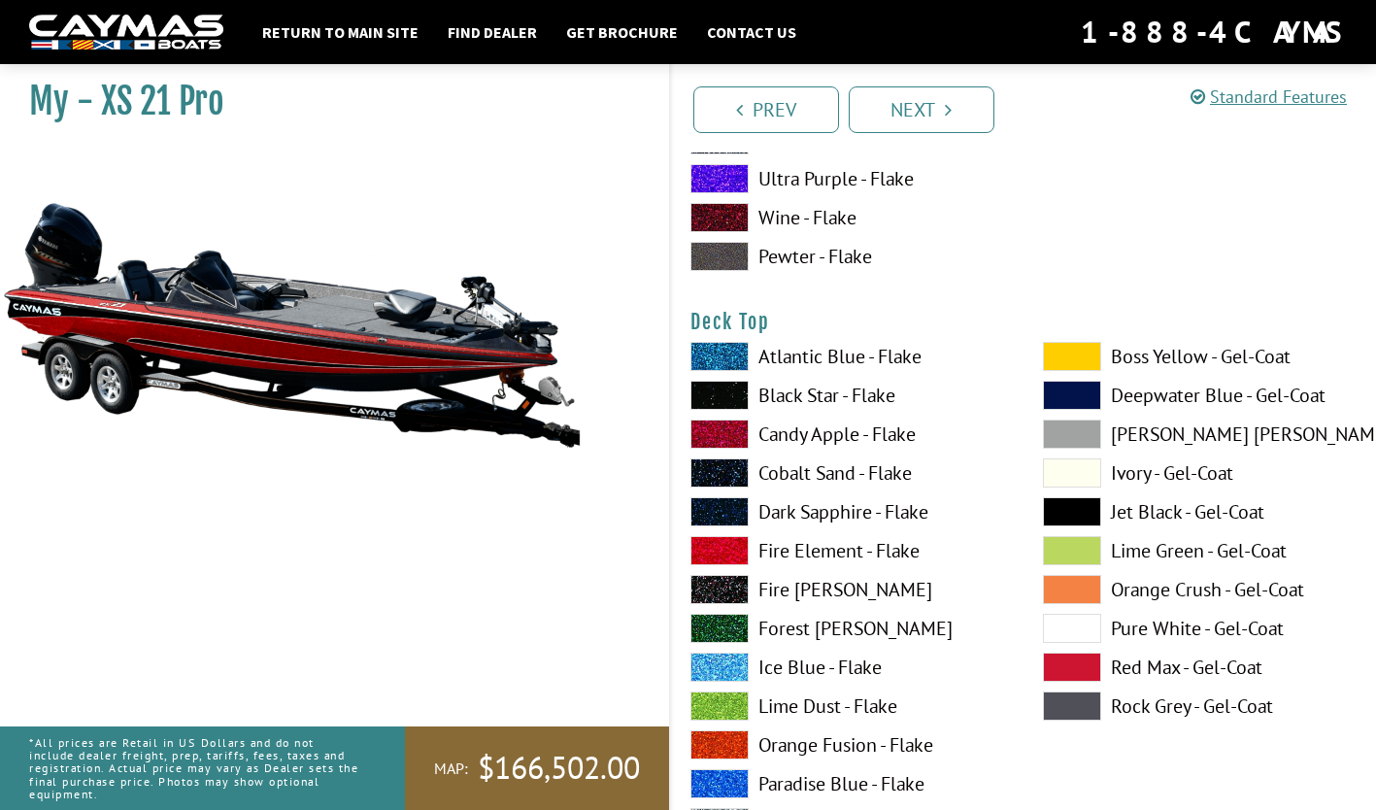
click at [791, 388] on label "Black Star - Flake" at bounding box center [847, 395] width 314 height 29
click at [1149, 670] on label "Red Max - Gel-Coat" at bounding box center [1200, 666] width 314 height 29
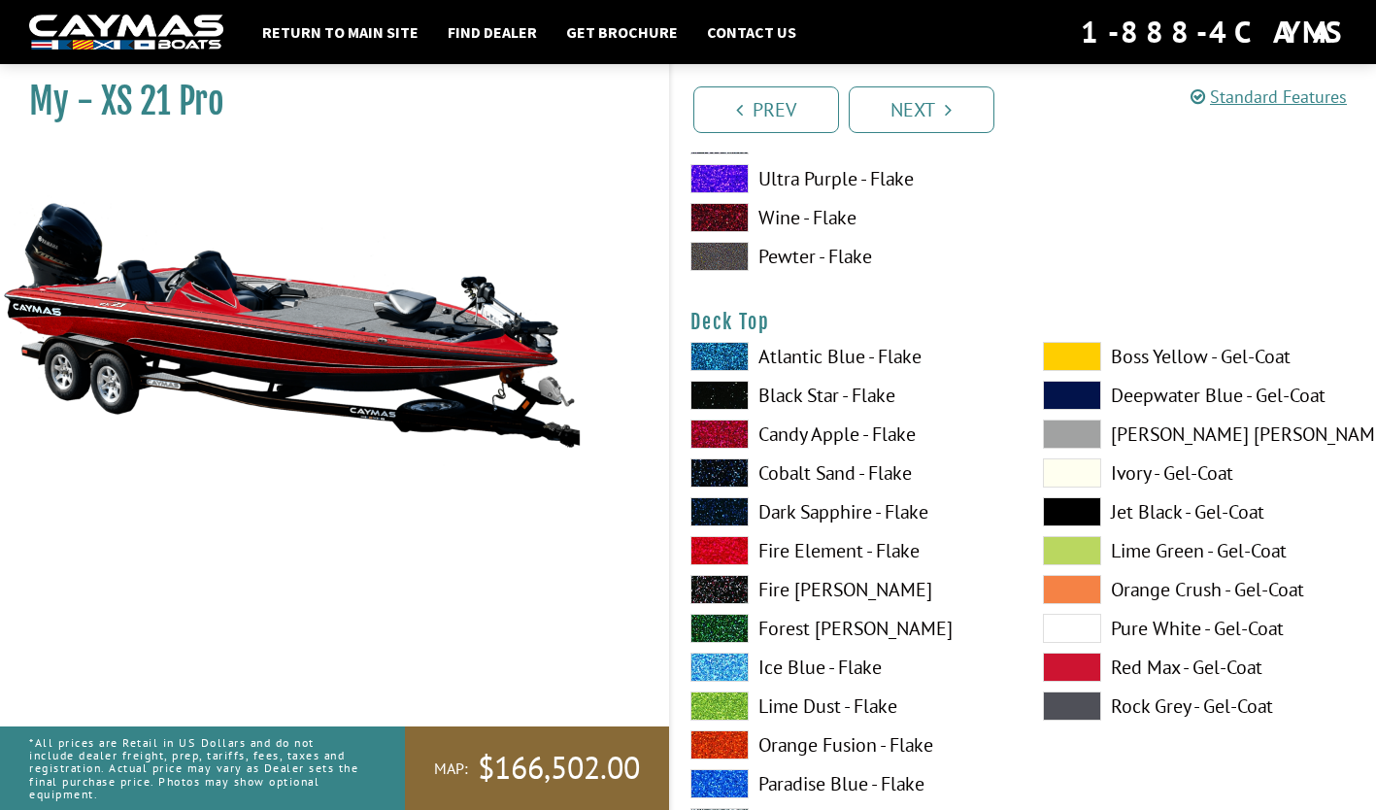
click at [781, 441] on label "Candy Apple - Flake" at bounding box center [847, 433] width 314 height 29
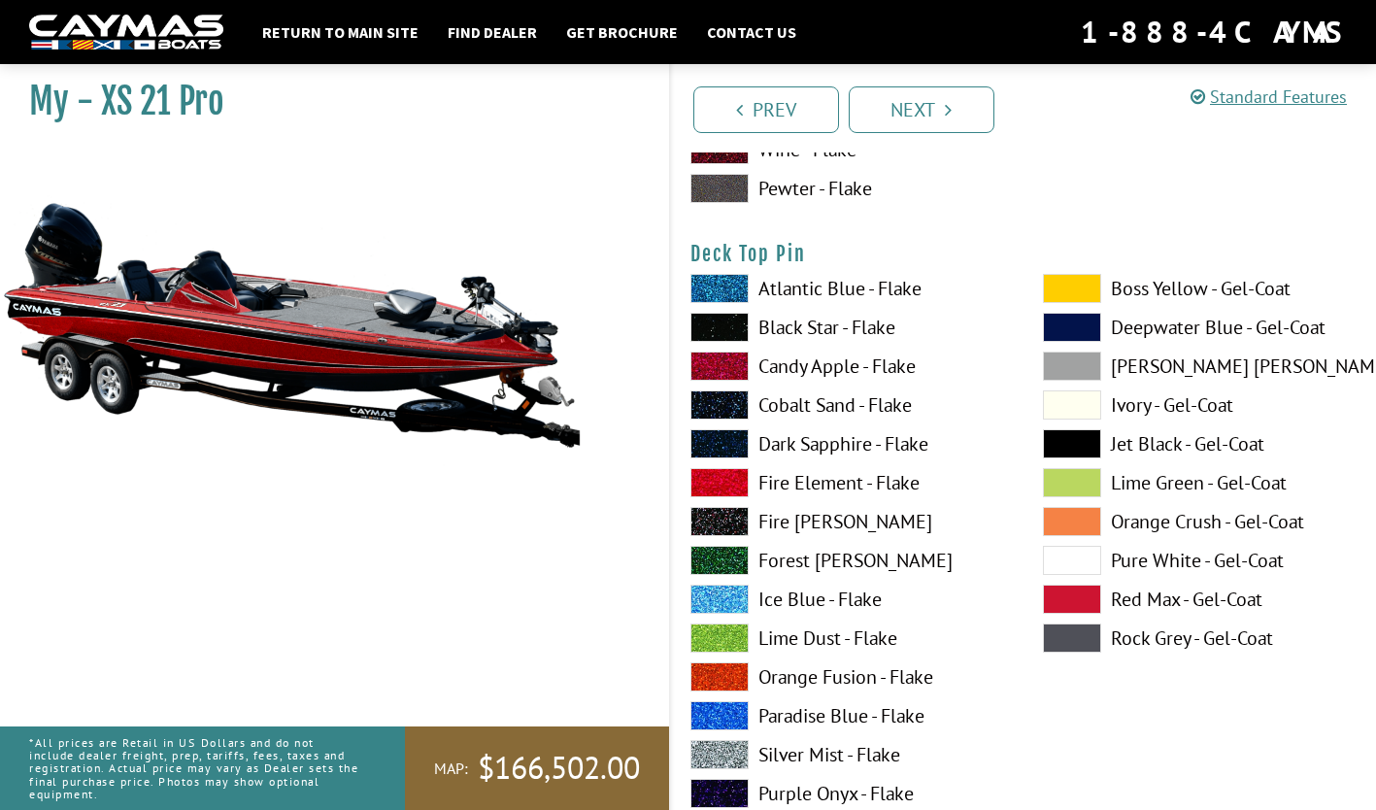
scroll to position [3206, 0]
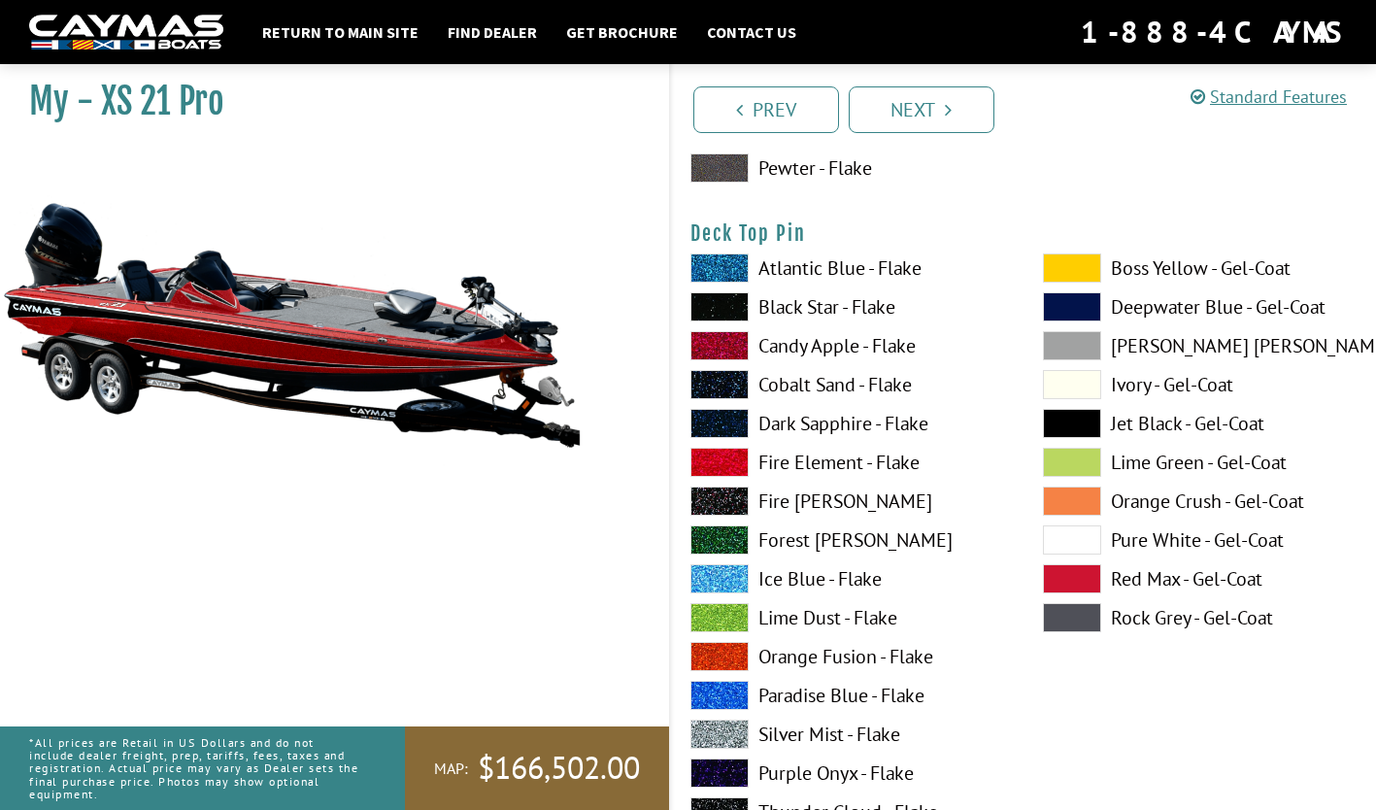
click at [794, 351] on label "Candy Apple - Flake" at bounding box center [847, 345] width 314 height 29
click at [794, 305] on label "Black Star - Flake" at bounding box center [847, 306] width 314 height 29
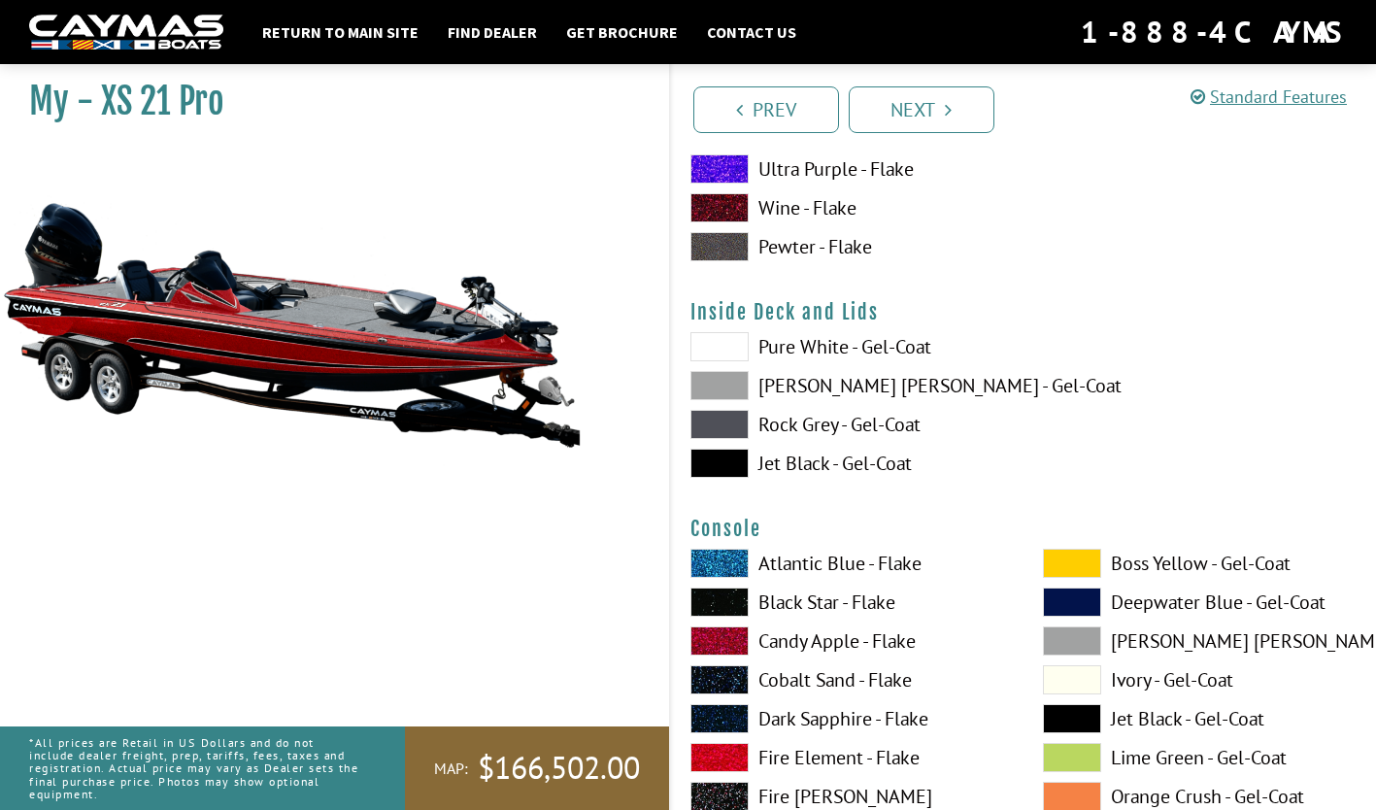
scroll to position [3927, 0]
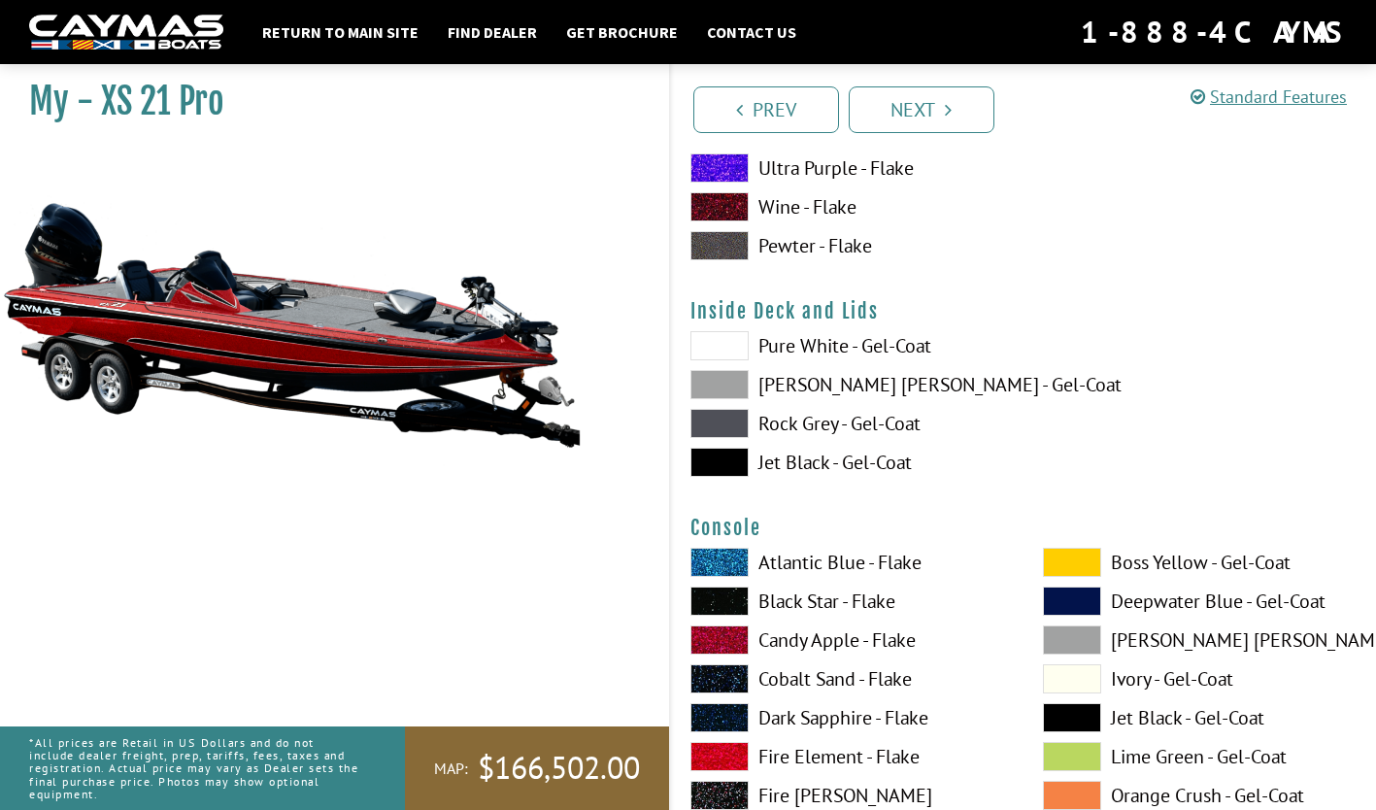
click at [792, 383] on label "[PERSON_NAME] [PERSON_NAME] - Gel-Coat" at bounding box center [847, 384] width 314 height 29
click at [775, 466] on label "Jet Black - Gel-Coat" at bounding box center [847, 462] width 314 height 29
click at [792, 345] on label "Pure White - Gel-Coat" at bounding box center [847, 345] width 314 height 29
click at [791, 388] on label "[PERSON_NAME] [PERSON_NAME] - Gel-Coat" at bounding box center [847, 384] width 314 height 29
click at [799, 417] on label "Rock Grey - Gel-Coat" at bounding box center [847, 423] width 314 height 29
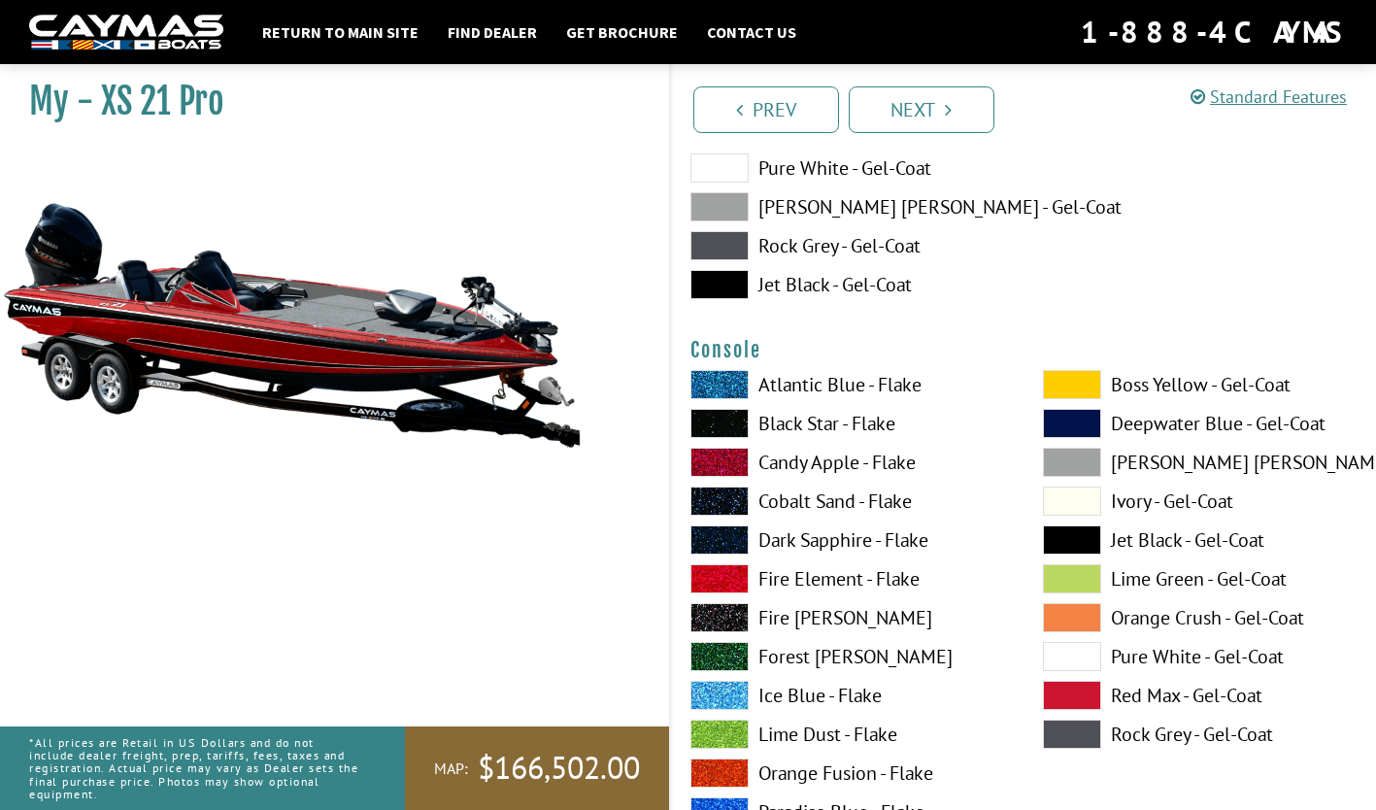
scroll to position [4194, 0]
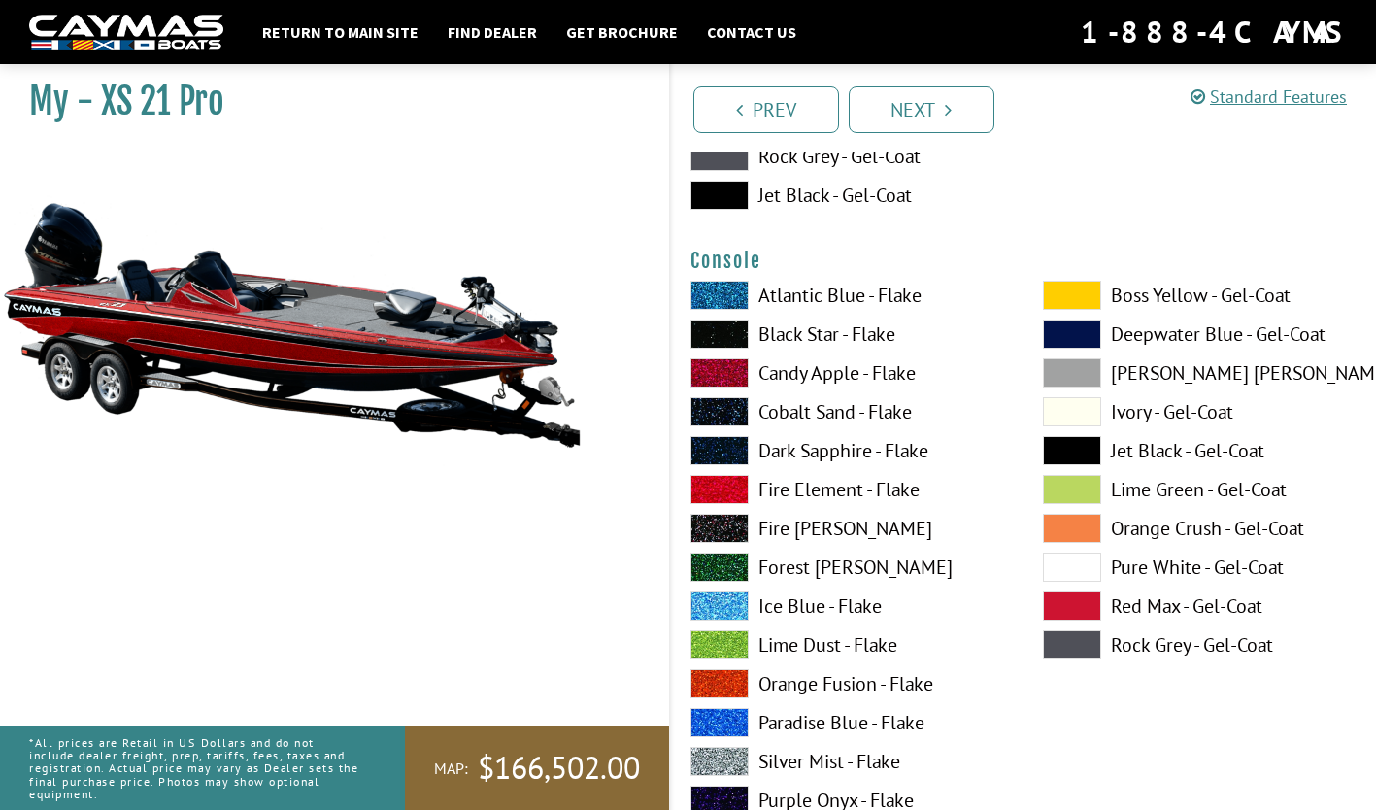
click at [797, 292] on label "Atlantic Blue - Flake" at bounding box center [847, 295] width 314 height 29
click at [794, 487] on label "Fire Element - Flake" at bounding box center [847, 489] width 314 height 29
click at [785, 372] on label "Candy Apple - Flake" at bounding box center [847, 372] width 314 height 29
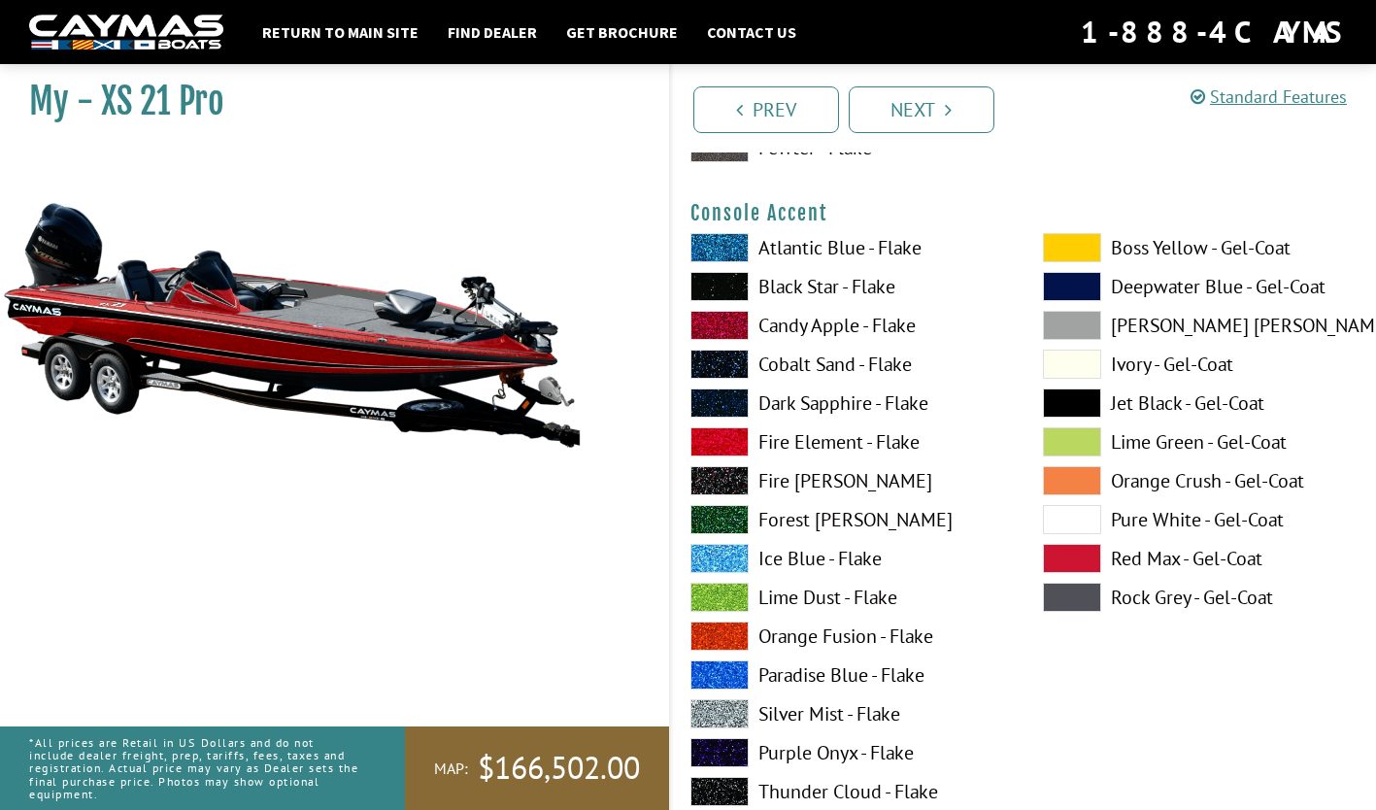
scroll to position [5042, 0]
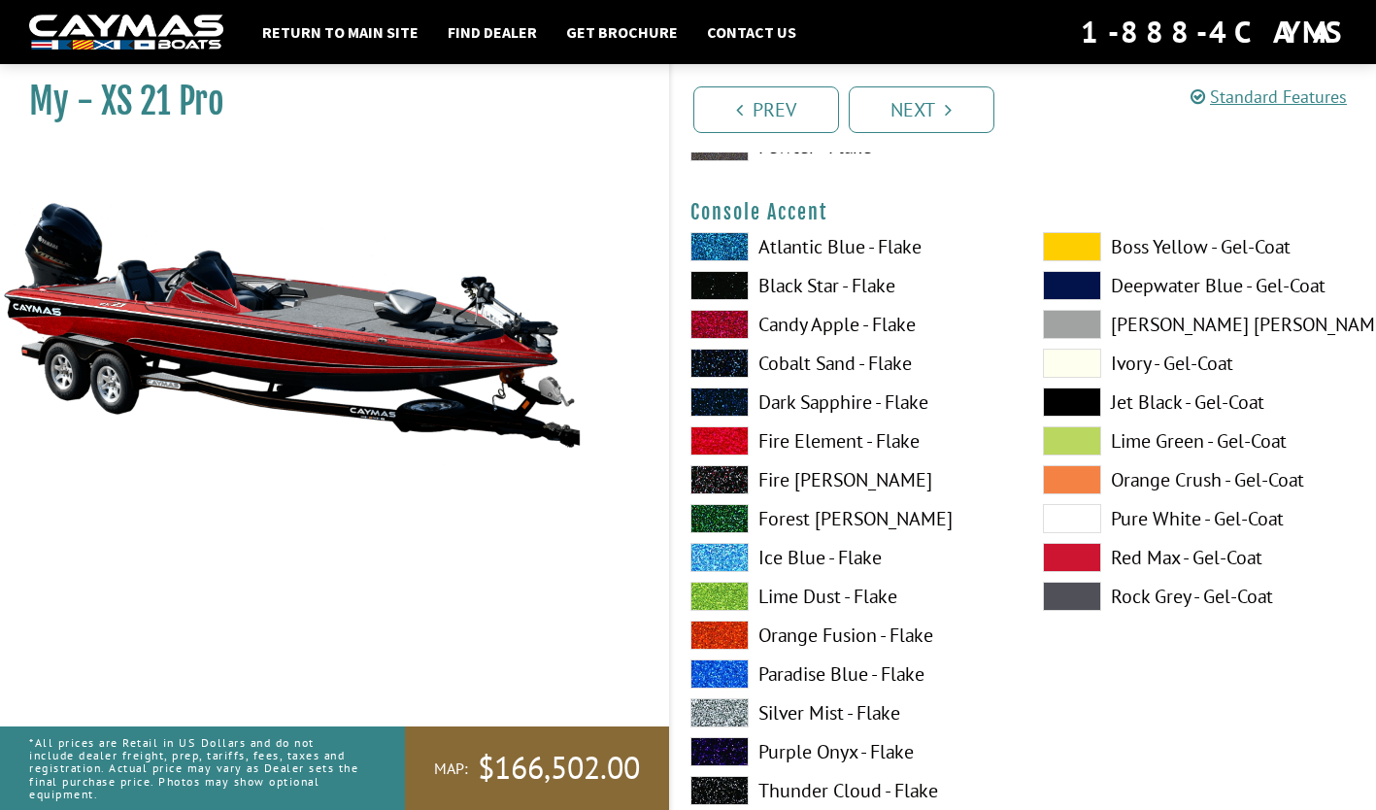
click at [784, 284] on label "Black Star - Flake" at bounding box center [847, 285] width 314 height 29
click at [1149, 518] on label "Pure White - Gel-Coat" at bounding box center [1200, 518] width 314 height 29
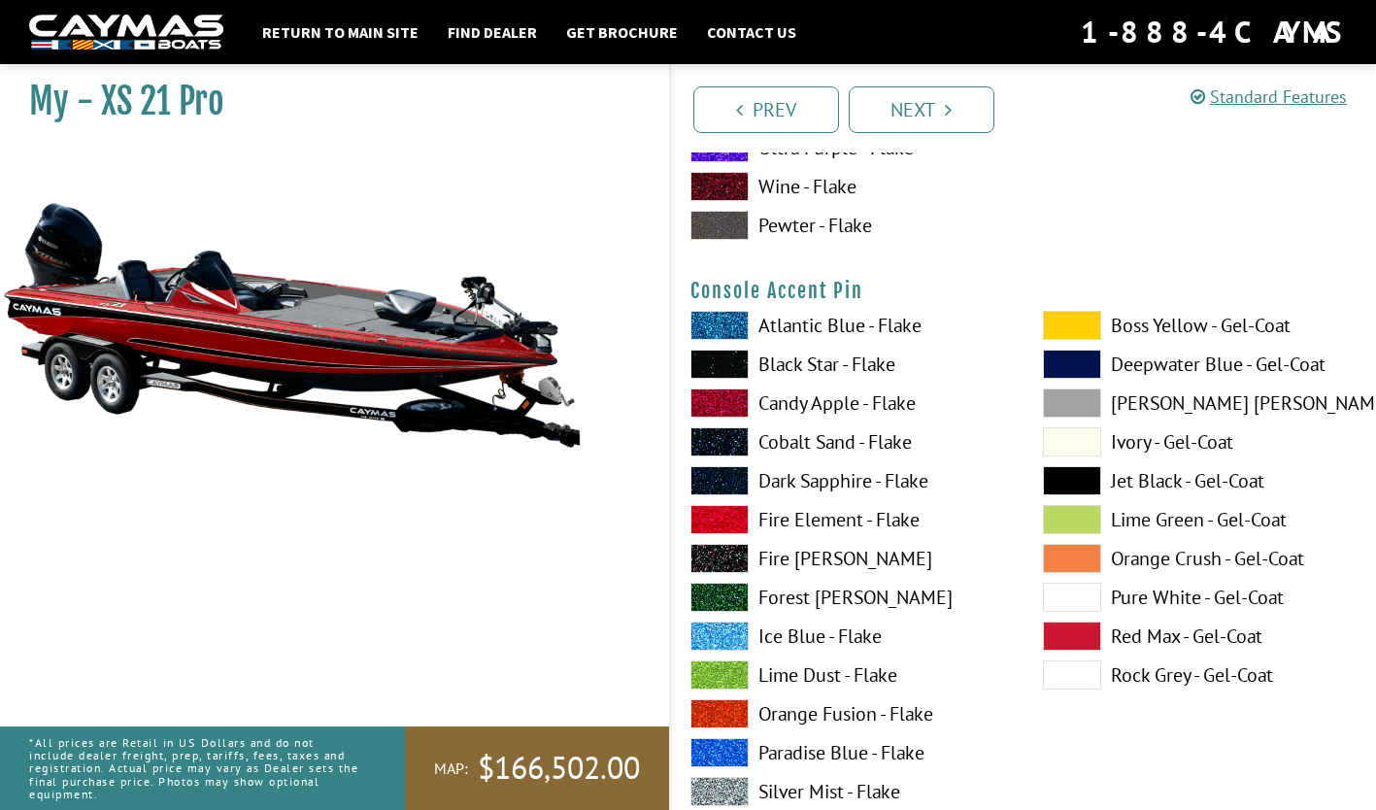
scroll to position [5764, 0]
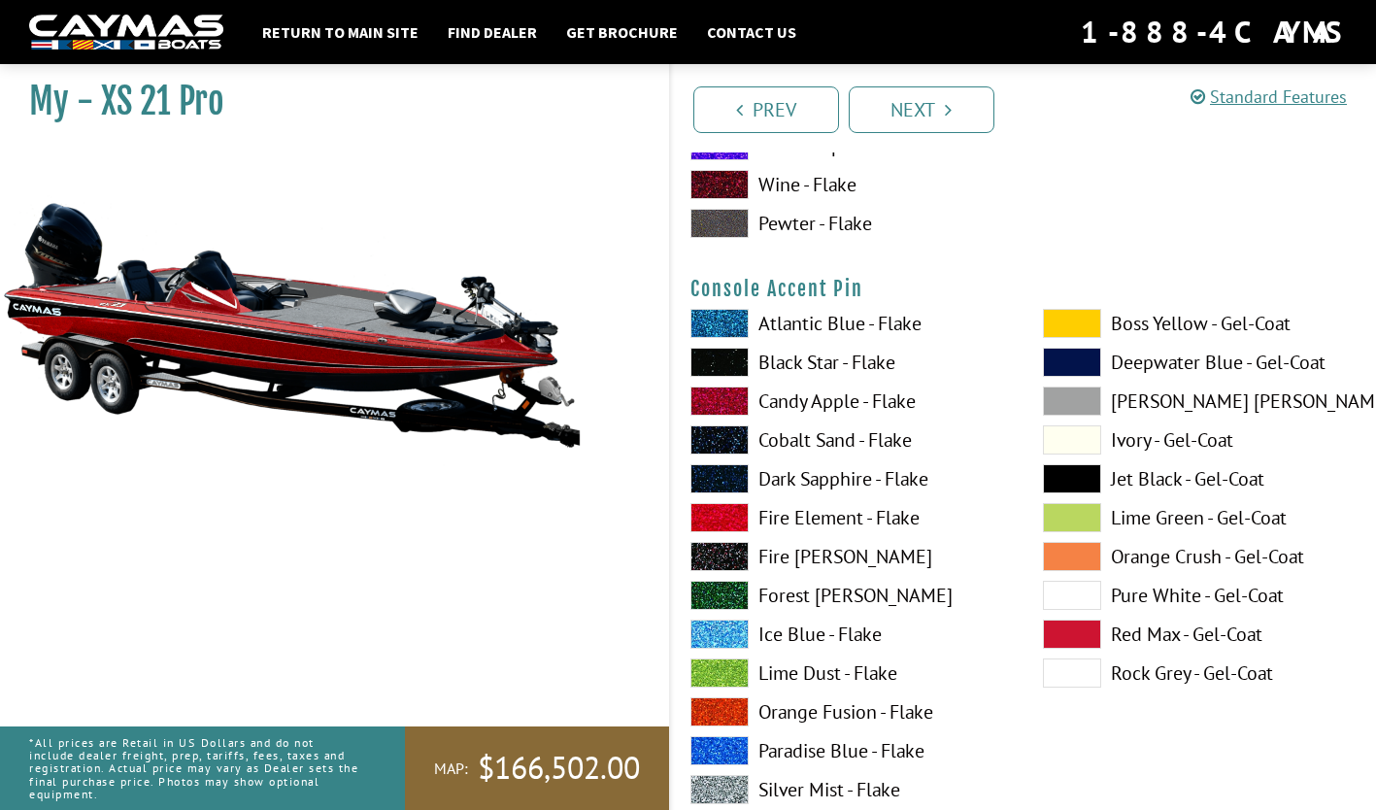
click at [1134, 593] on label "Pure White - Gel-Coat" at bounding box center [1200, 595] width 314 height 29
click at [777, 364] on label "Black Star - Flake" at bounding box center [847, 362] width 314 height 29
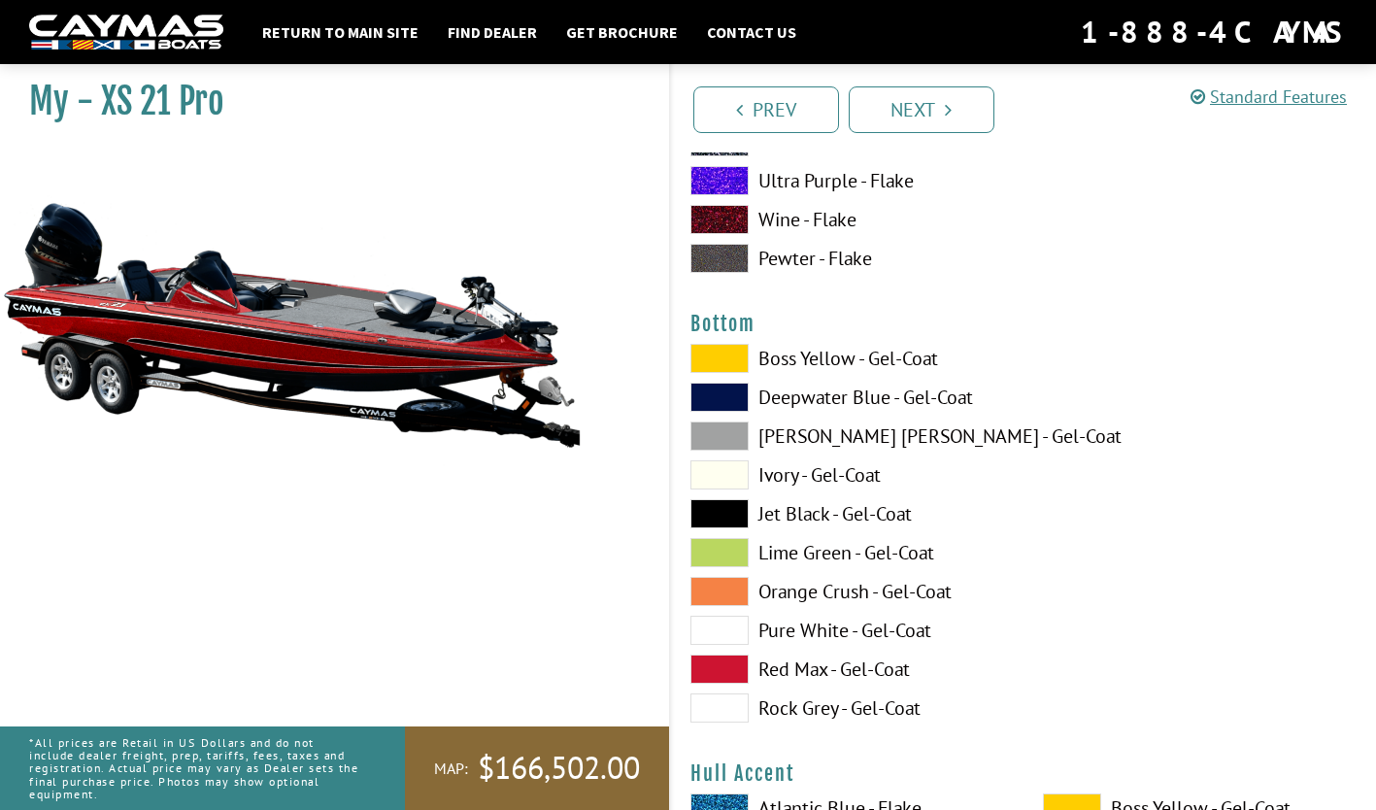
scroll to position [6531, 0]
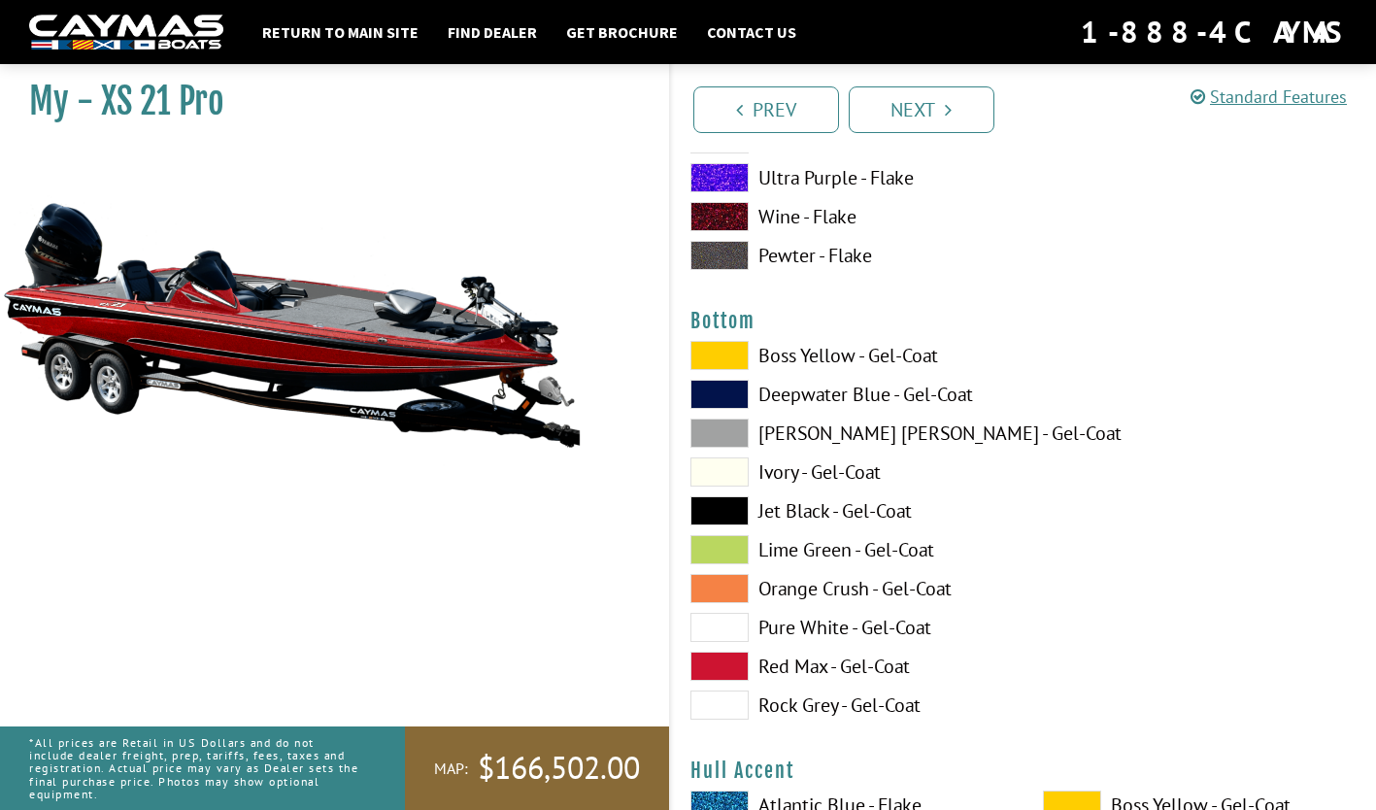
click at [791, 509] on label "Jet Black - Gel-Coat" at bounding box center [847, 510] width 314 height 29
click at [783, 636] on label "Pure White - Gel-Coat" at bounding box center [847, 627] width 314 height 29
click at [762, 677] on label "Red Max - Gel-Coat" at bounding box center [847, 665] width 314 height 29
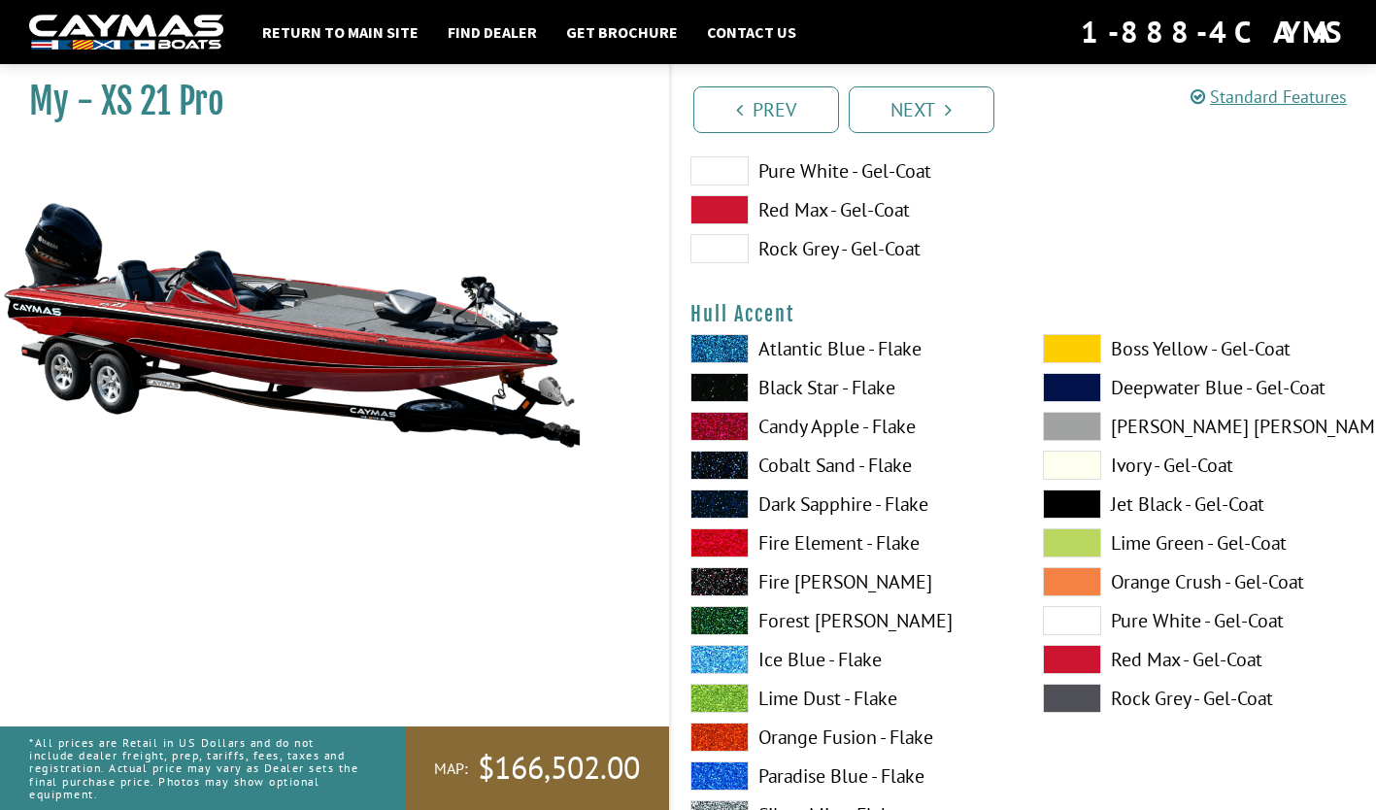
scroll to position [6989, 0]
click at [788, 354] on label "Atlantic Blue - Flake" at bounding box center [847, 347] width 314 height 29
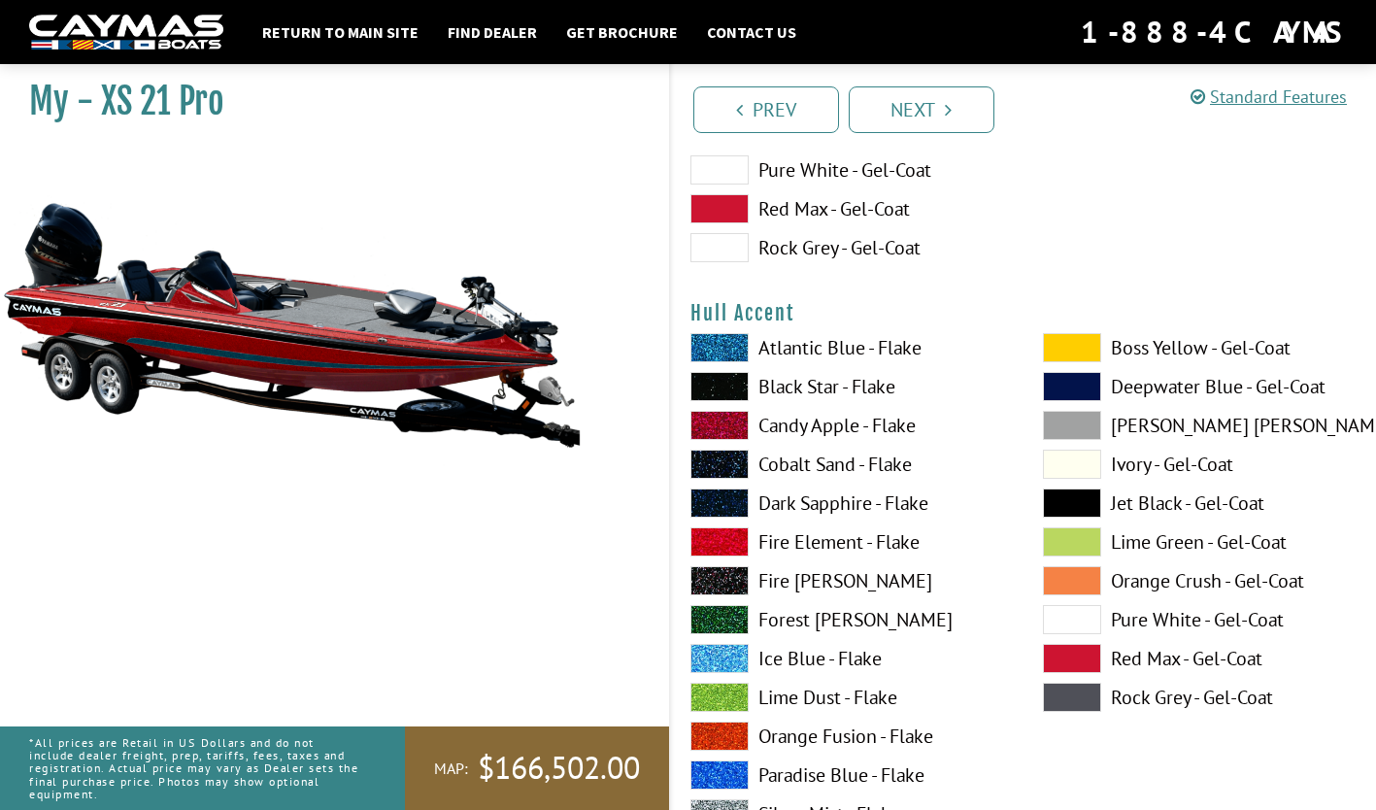
click at [782, 383] on label "Black Star - Flake" at bounding box center [847, 386] width 314 height 29
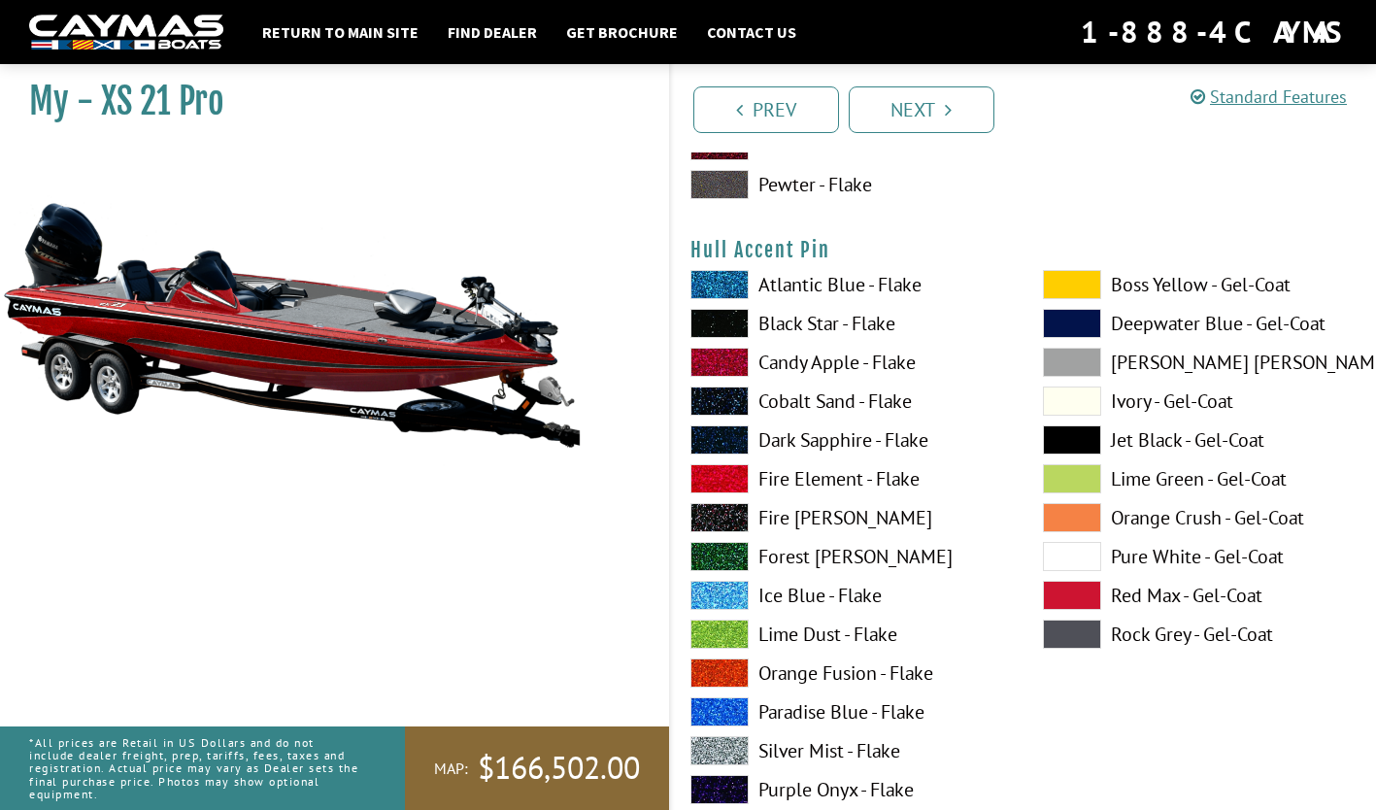
scroll to position [7871, 0]
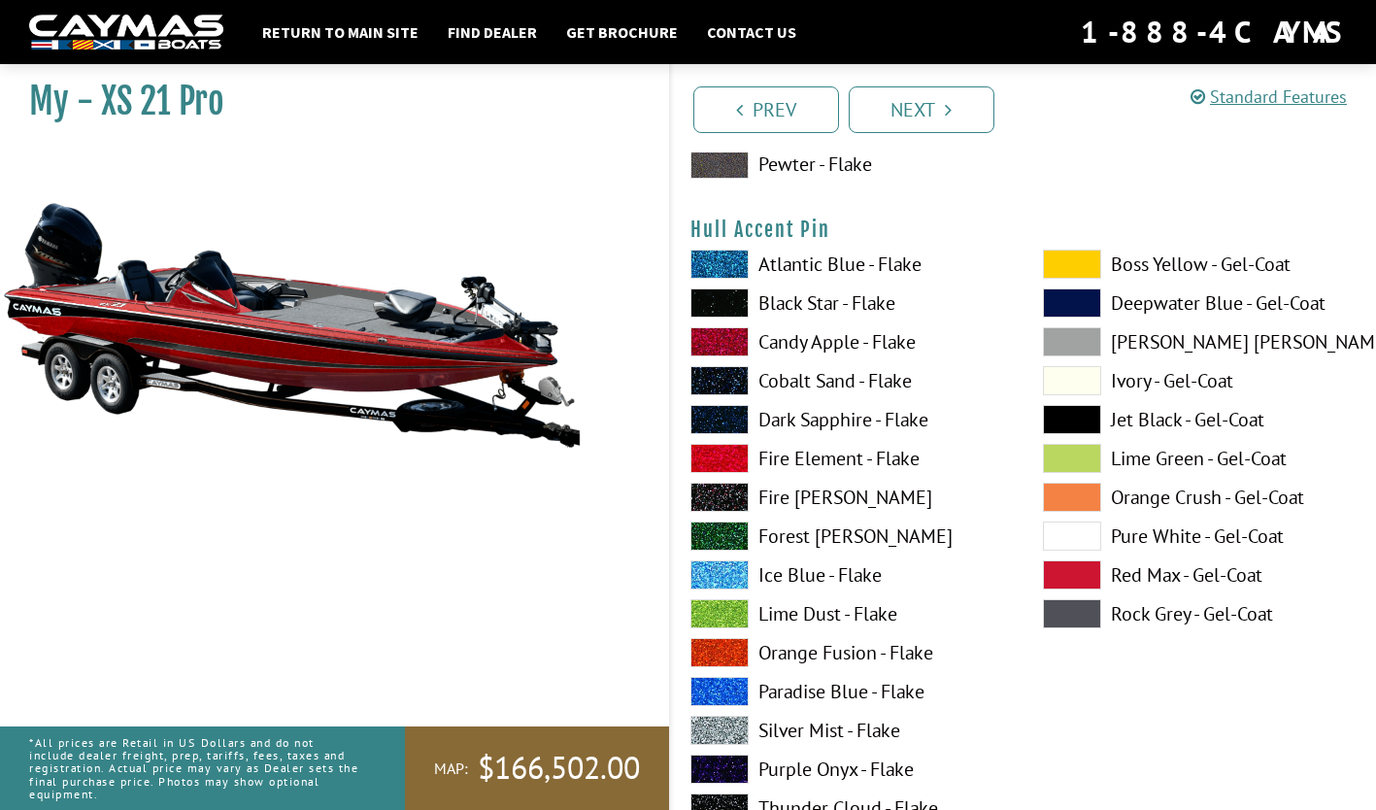
click at [1174, 378] on label "Ivory - Gel-Coat" at bounding box center [1200, 380] width 314 height 29
click at [1138, 540] on label "Pure White - Gel-Coat" at bounding box center [1200, 535] width 314 height 29
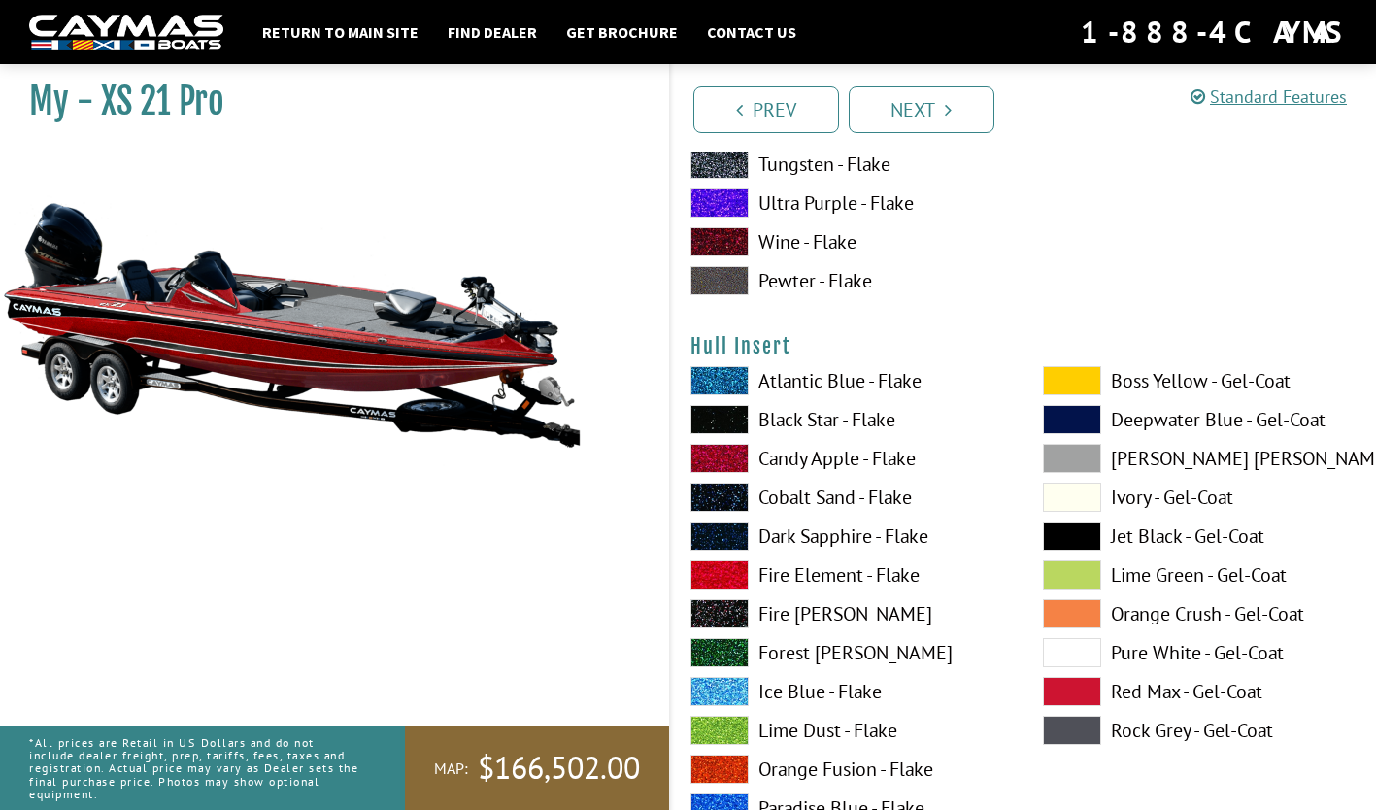
scroll to position [8602, 0]
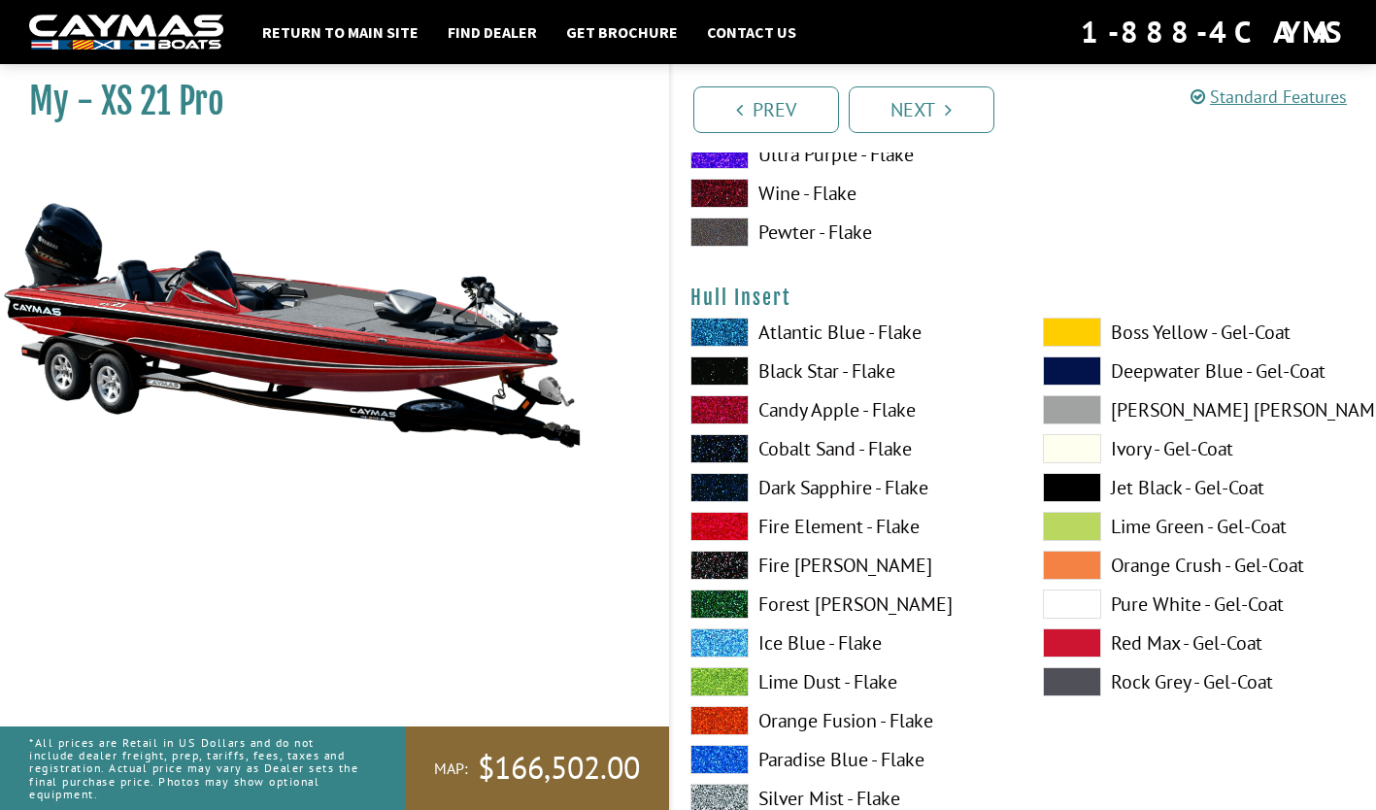
click at [783, 370] on label "Black Star - Flake" at bounding box center [847, 370] width 314 height 29
click at [1140, 591] on label "Pure White - Gel-Coat" at bounding box center [1200, 603] width 314 height 29
click at [1148, 489] on label "Jet Black - Gel-Coat" at bounding box center [1200, 487] width 314 height 29
click at [777, 368] on label "Black Star - Flake" at bounding box center [847, 370] width 314 height 29
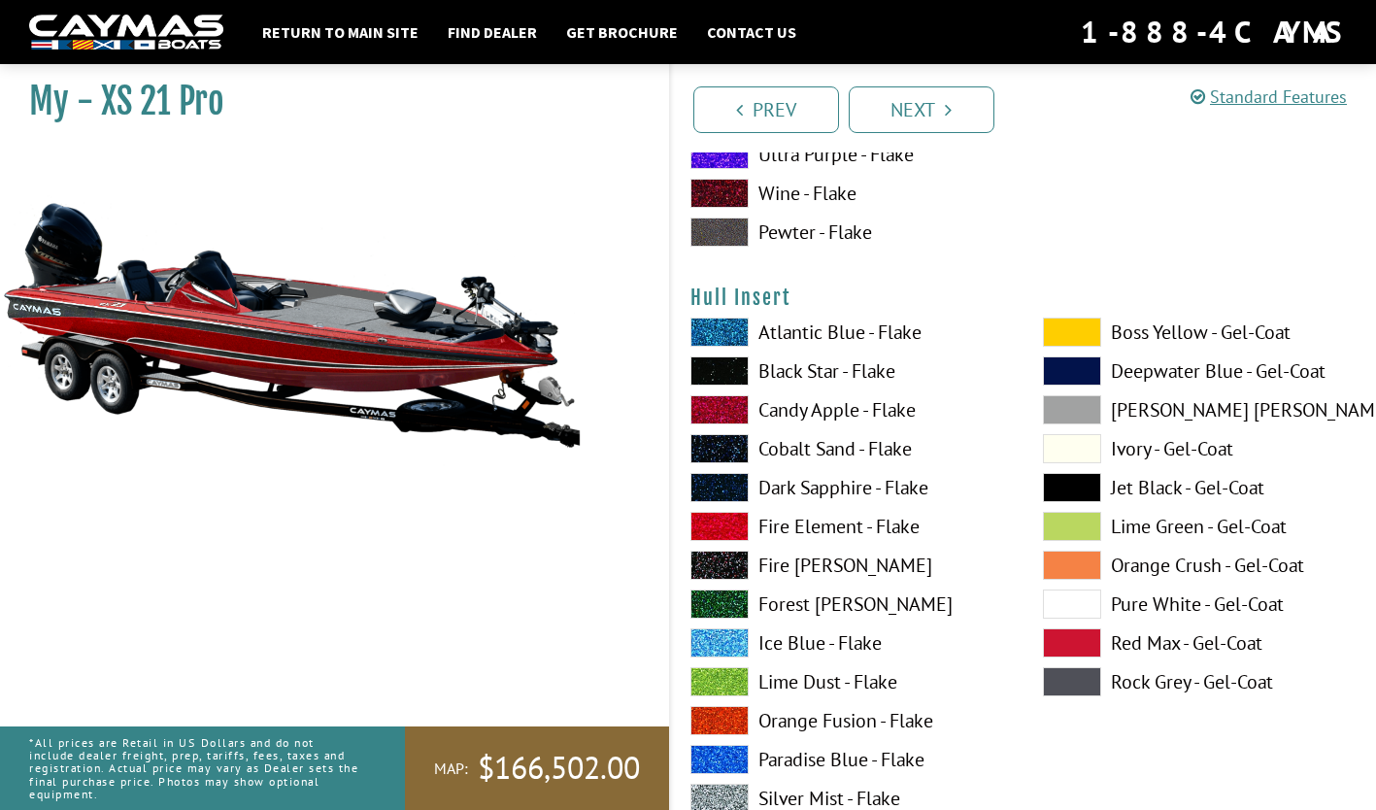
click at [1143, 487] on label "Jet Black - Gel-Coat" at bounding box center [1200, 487] width 314 height 29
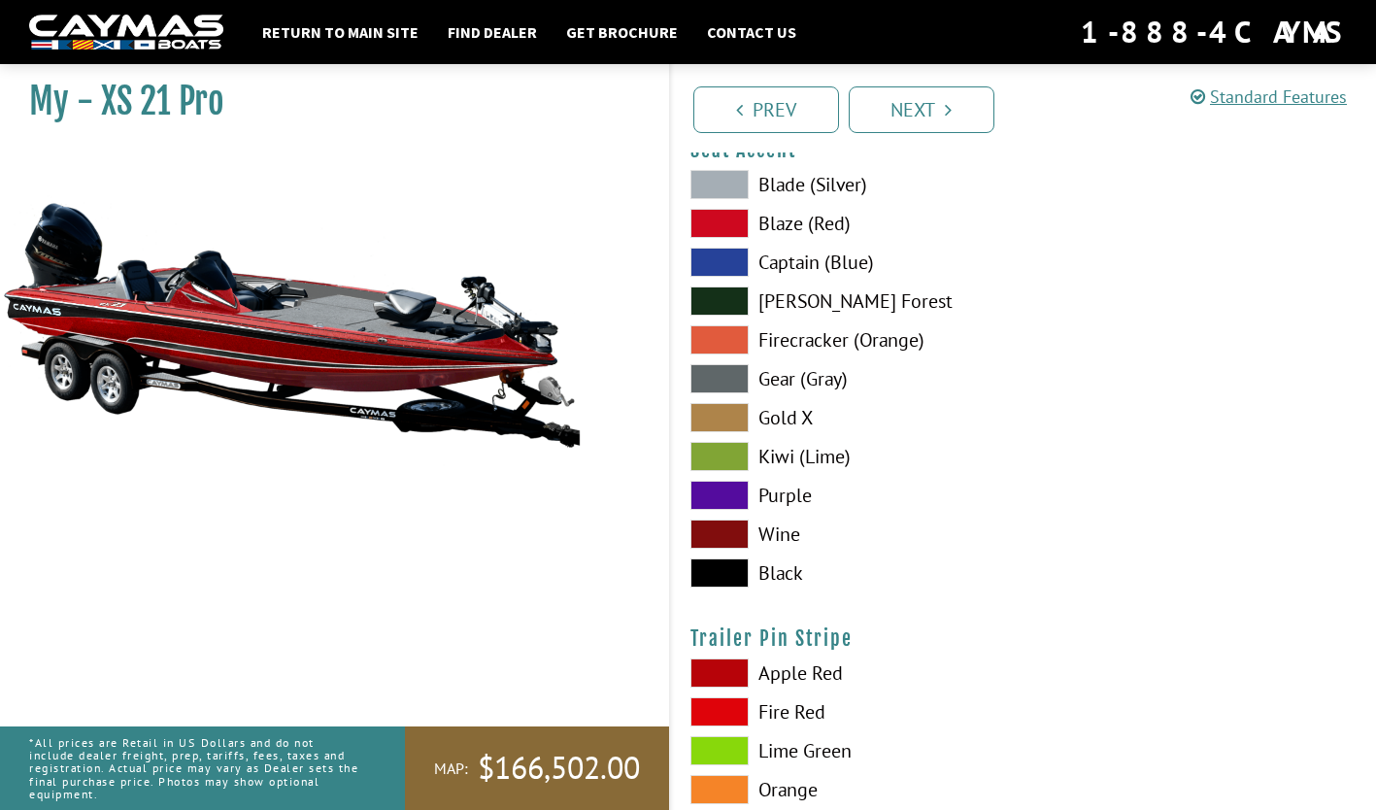
scroll to position [11028, 0]
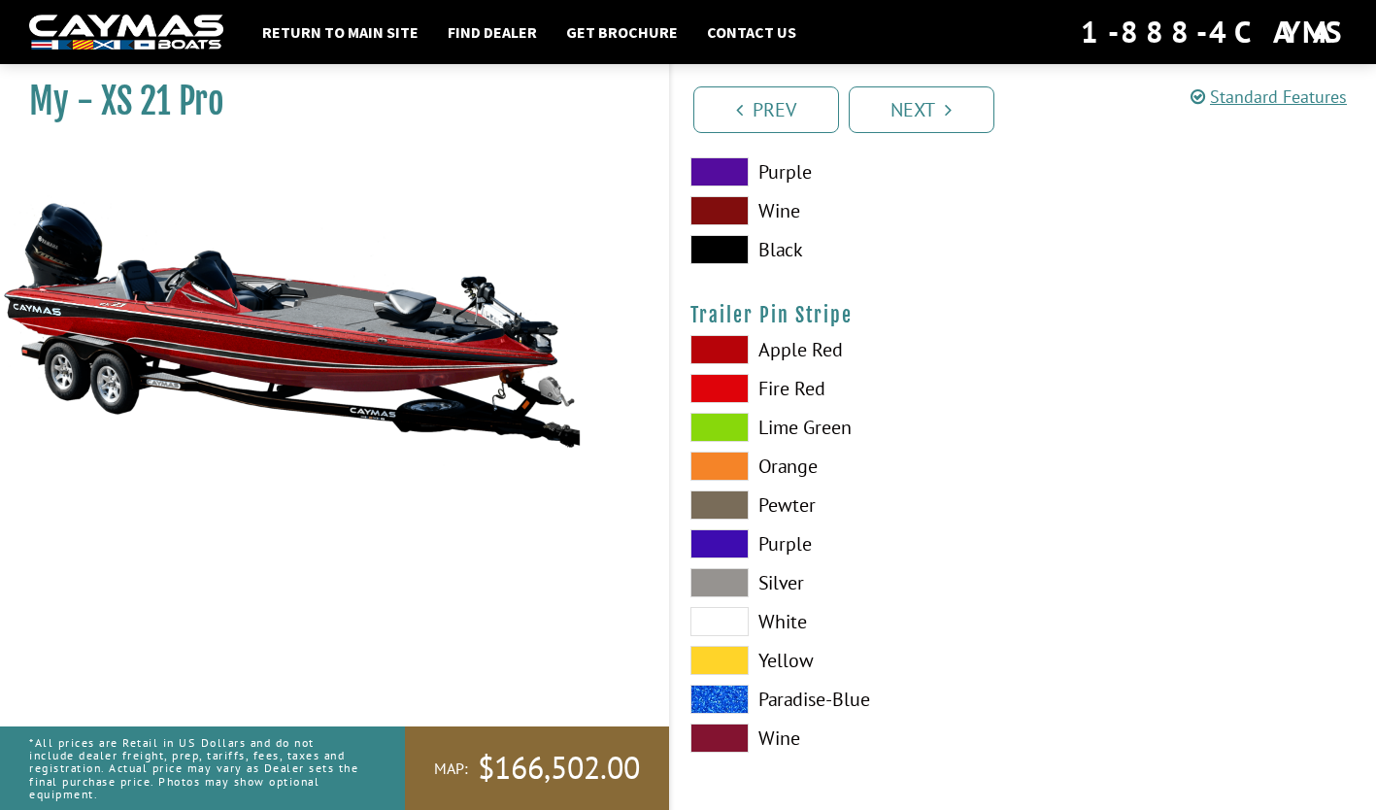
click at [937, 105] on link "Next" at bounding box center [922, 109] width 146 height 47
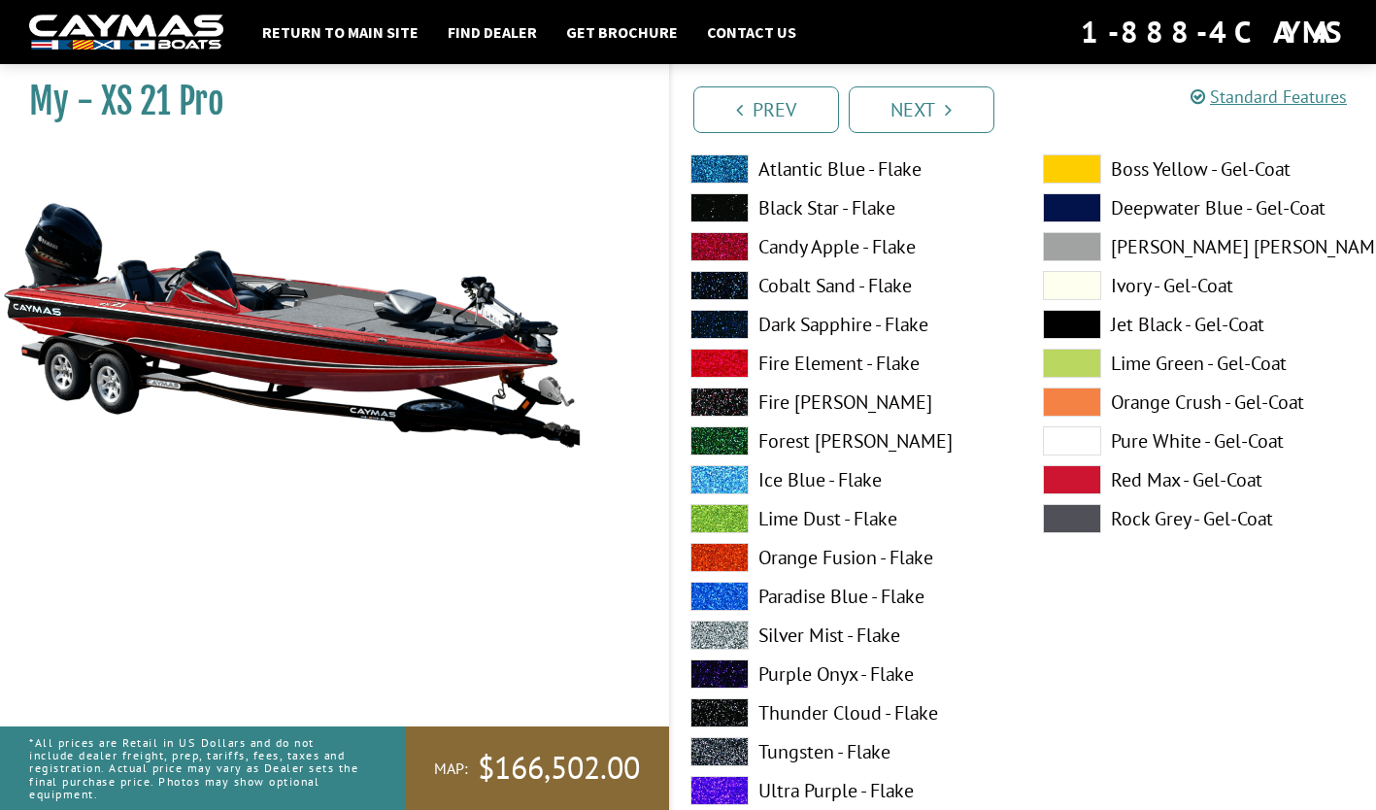
scroll to position [9526, 0]
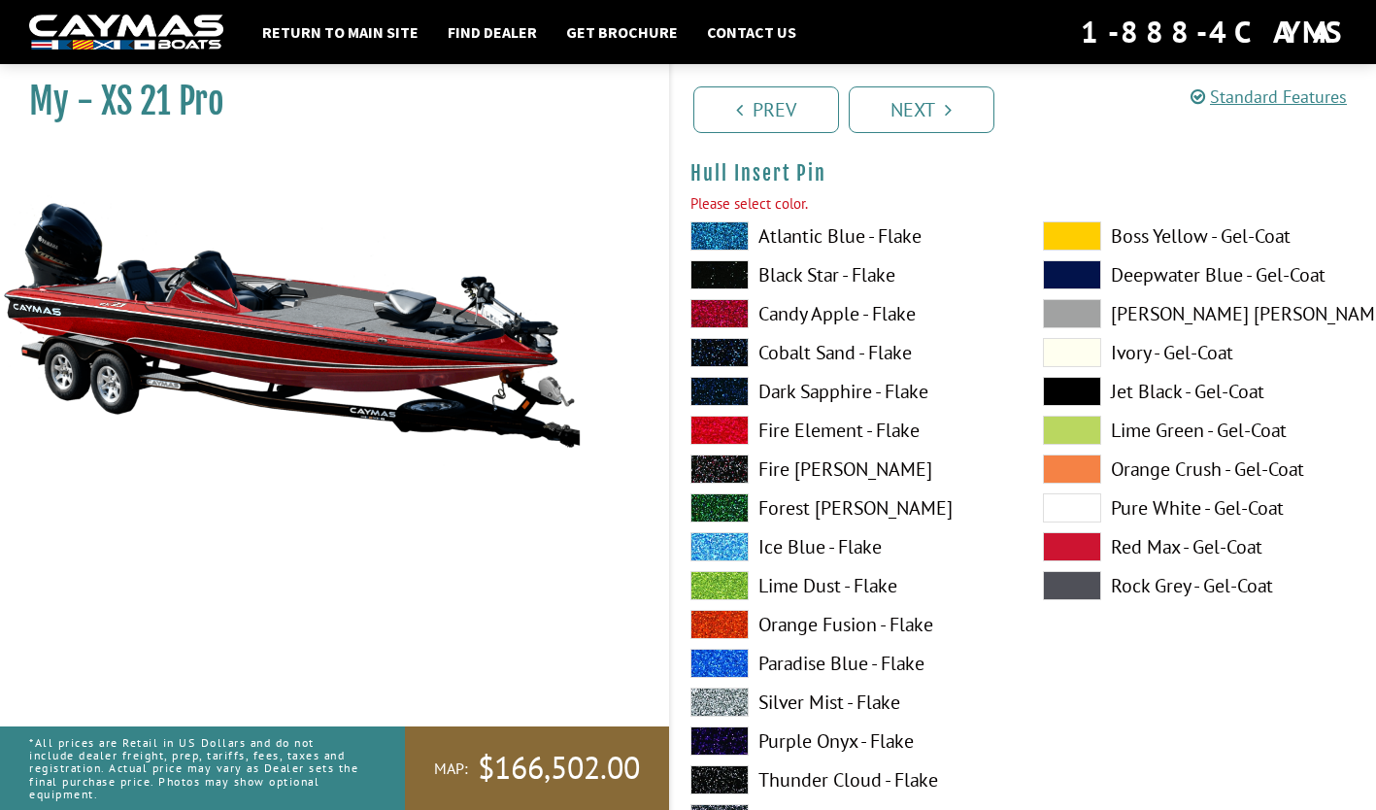
click at [789, 313] on label "Candy Apple - Flake" at bounding box center [847, 313] width 314 height 29
click at [885, 103] on link "Next" at bounding box center [922, 109] width 146 height 47
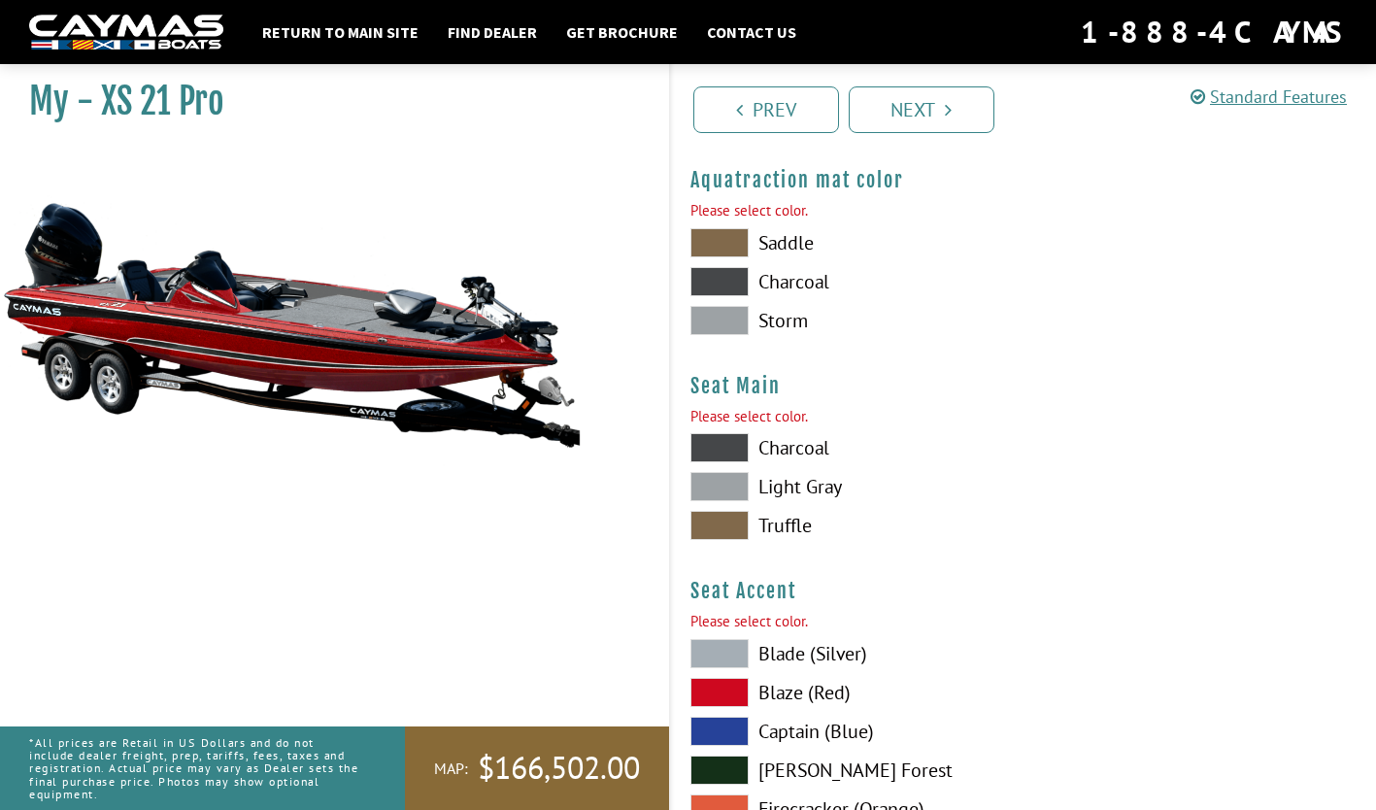
scroll to position [10325, 0]
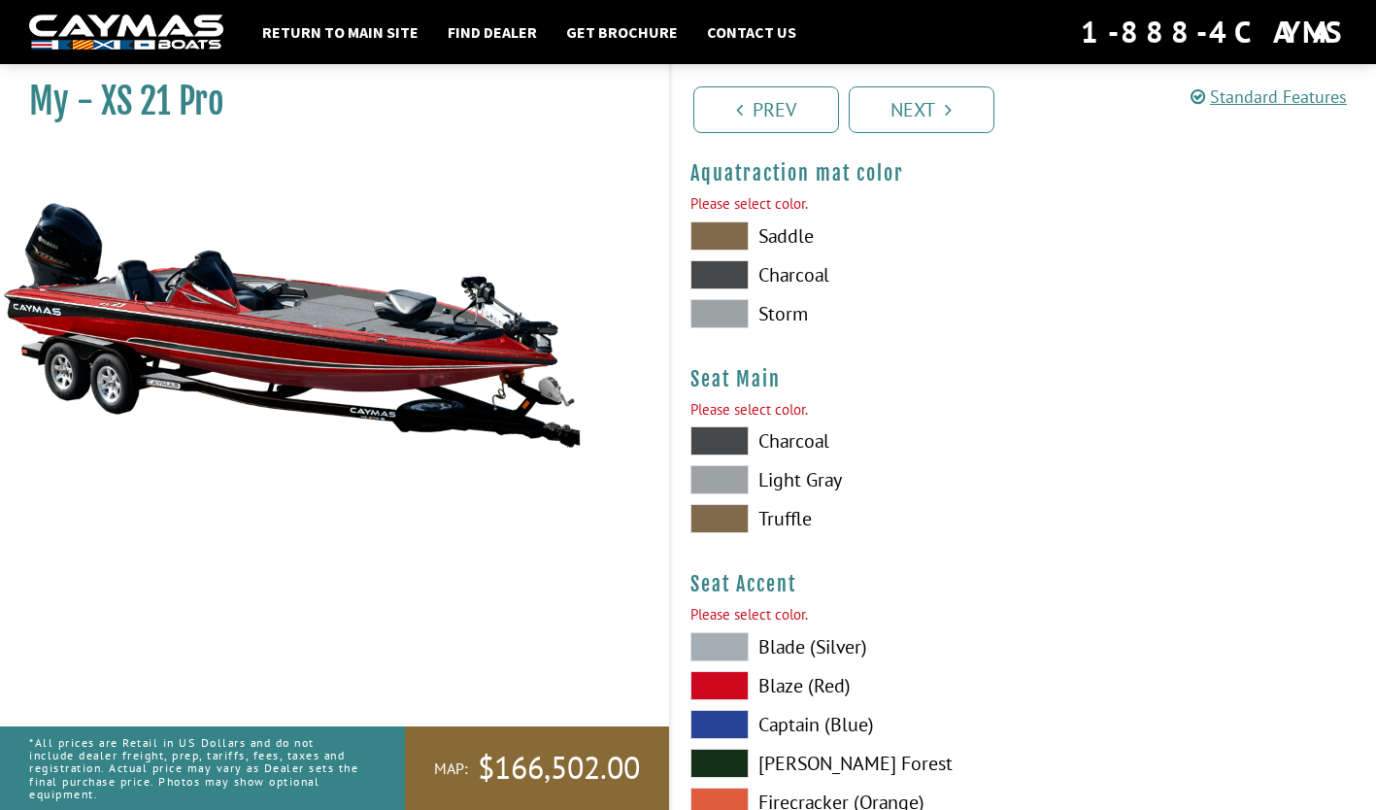
click at [713, 266] on span at bounding box center [719, 274] width 58 height 29
click at [718, 440] on span at bounding box center [719, 440] width 58 height 29
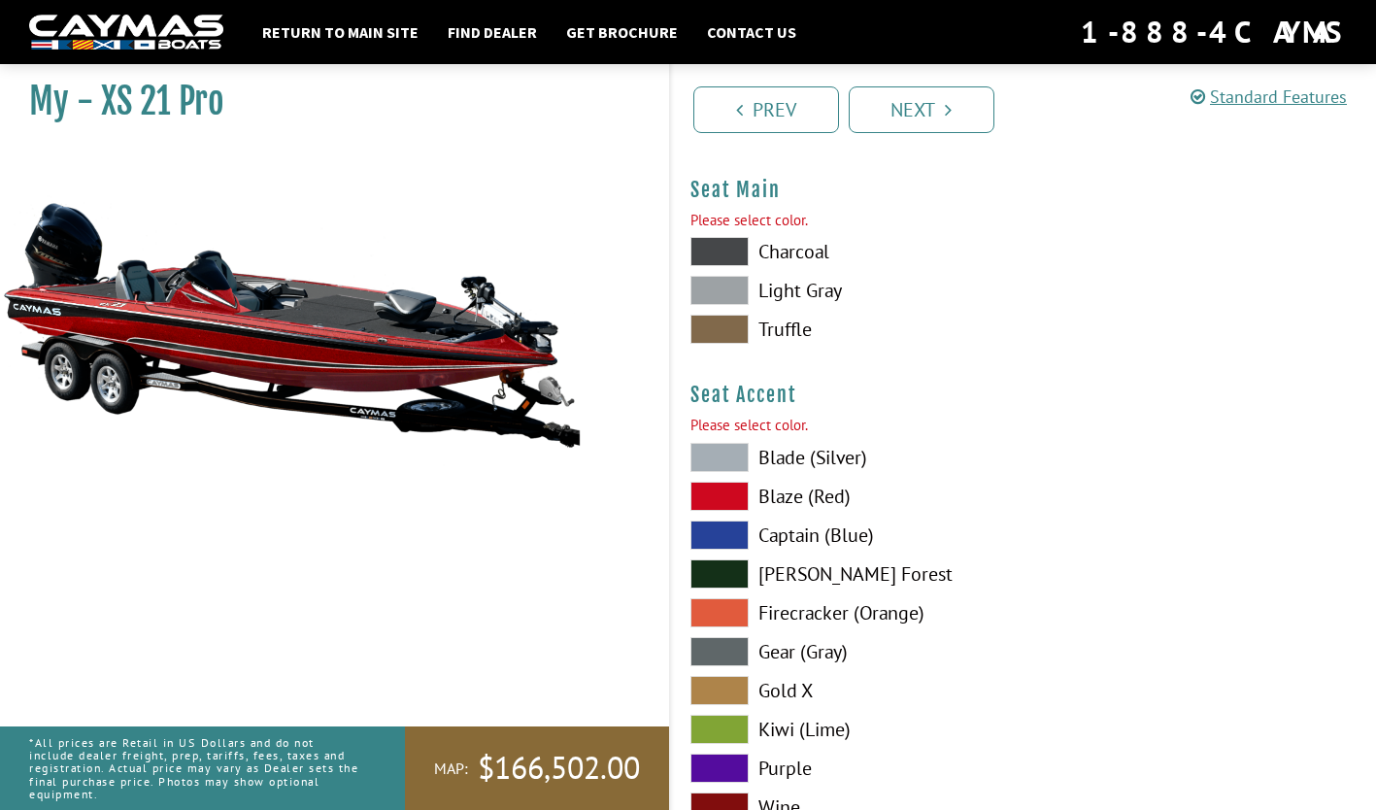
scroll to position [10536, 0]
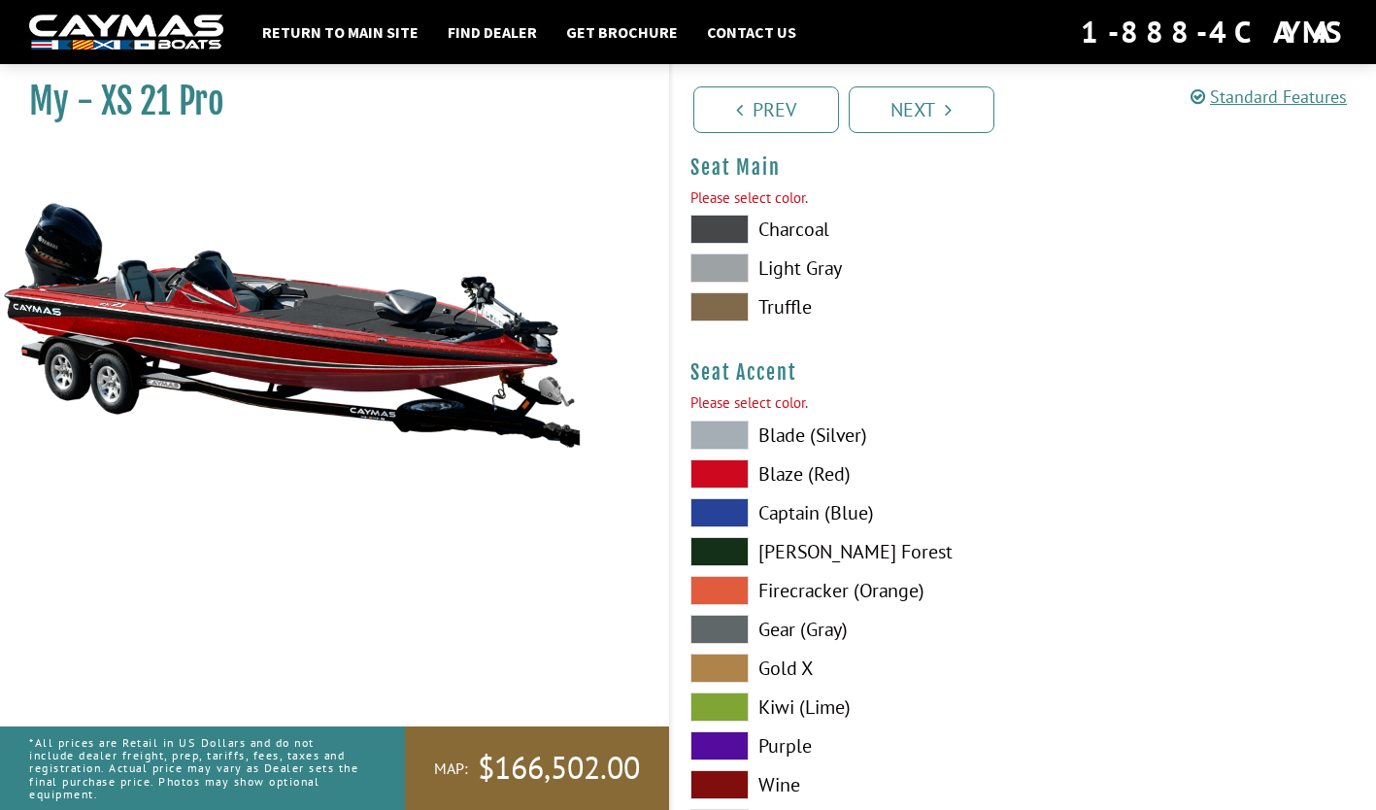
click at [723, 466] on span at bounding box center [719, 473] width 58 height 29
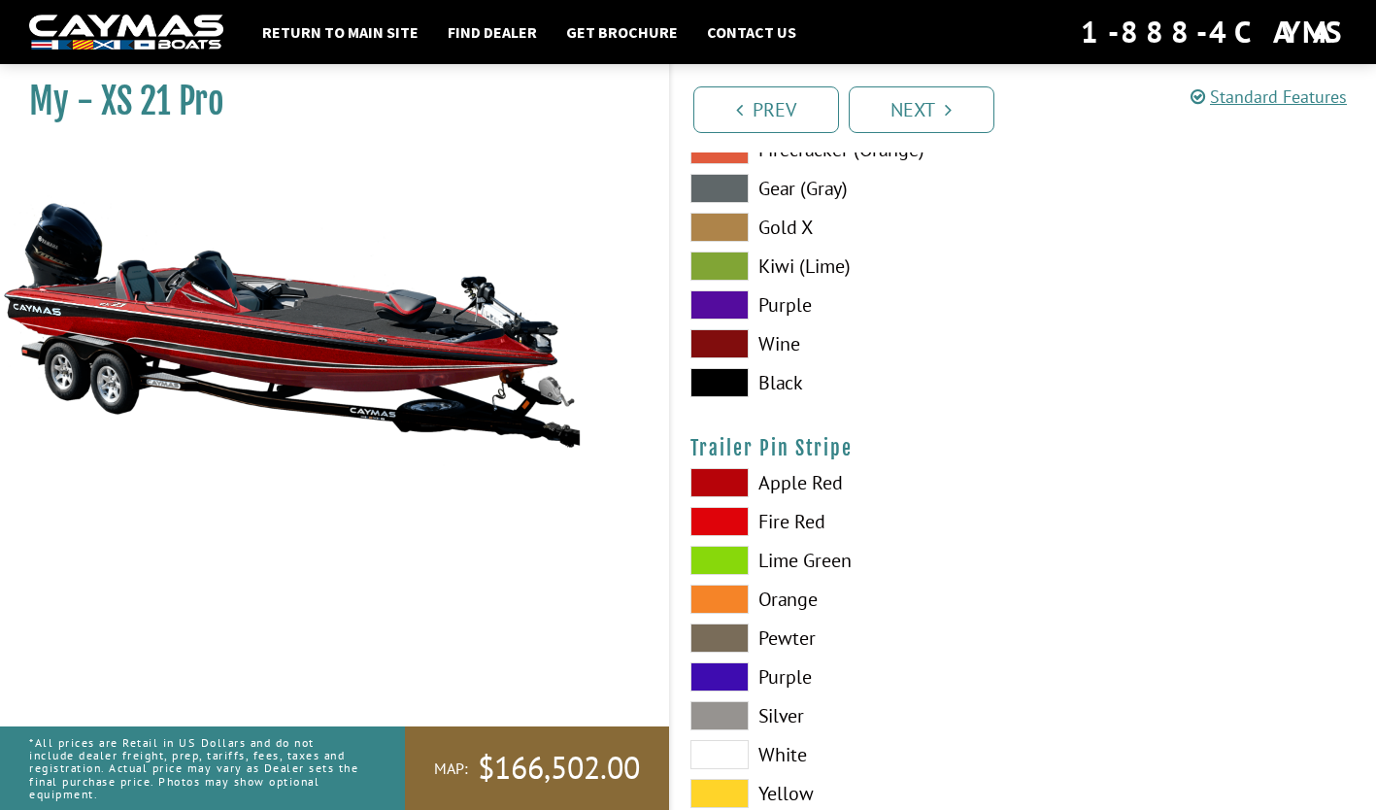
scroll to position [11110, 0]
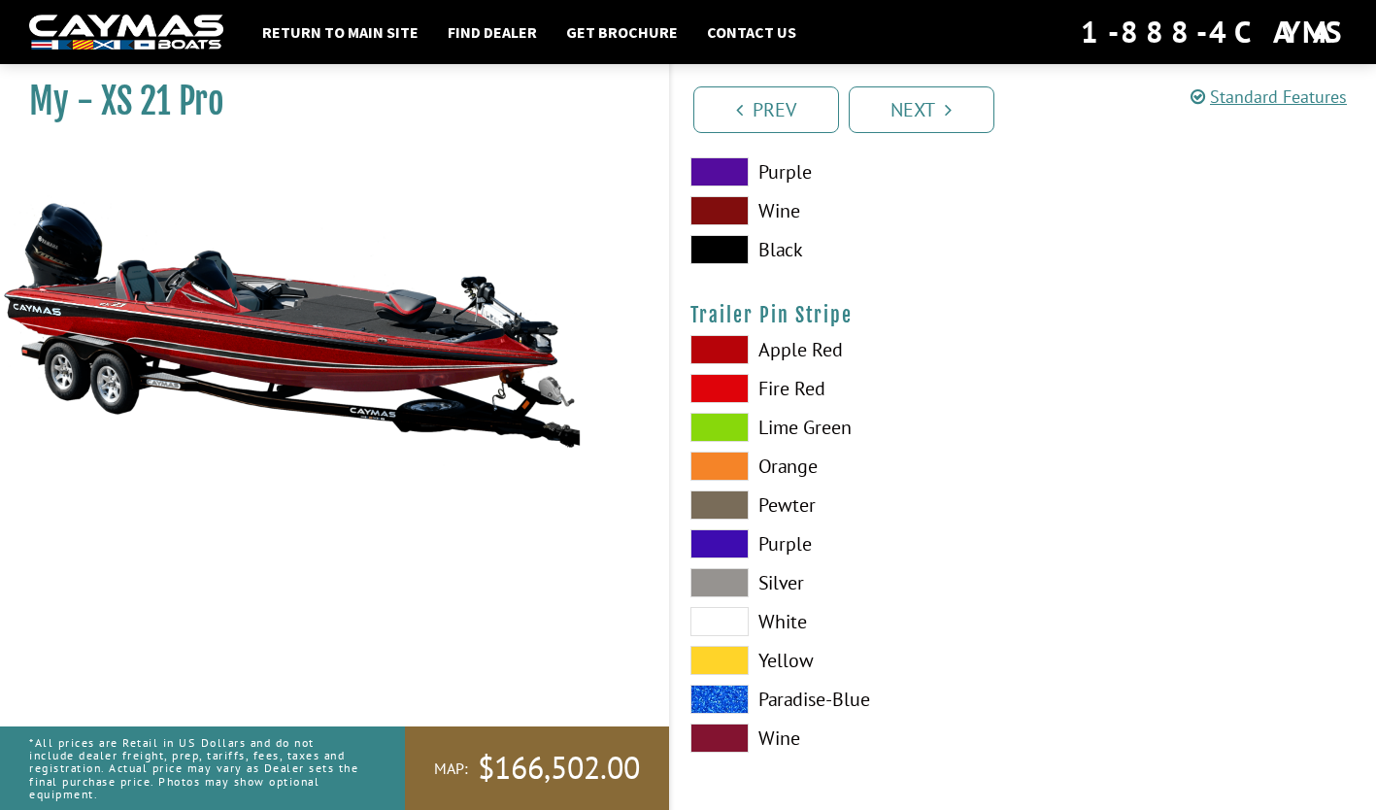
click at [901, 119] on link "Next" at bounding box center [922, 109] width 146 height 47
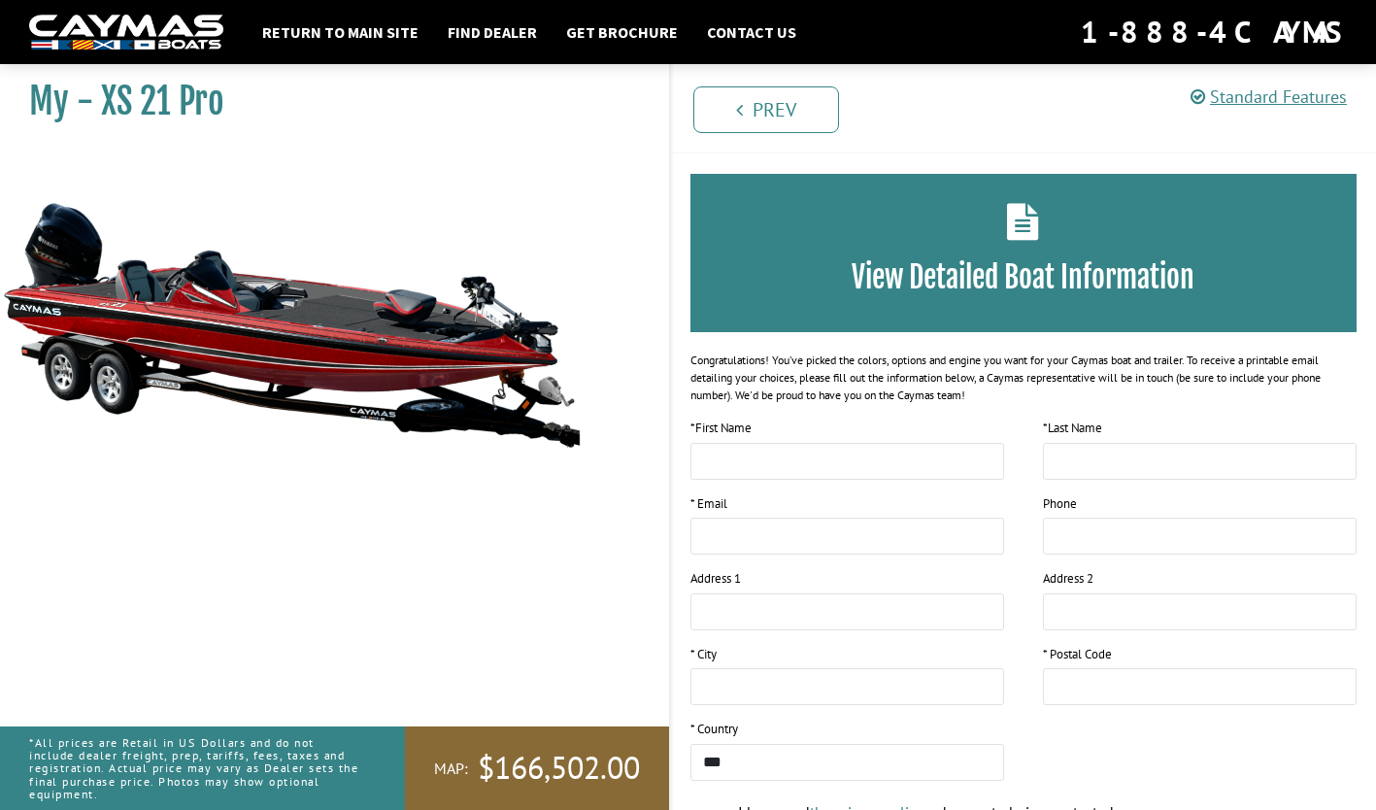
scroll to position [0, 0]
